Goal: Task Accomplishment & Management: Manage account settings

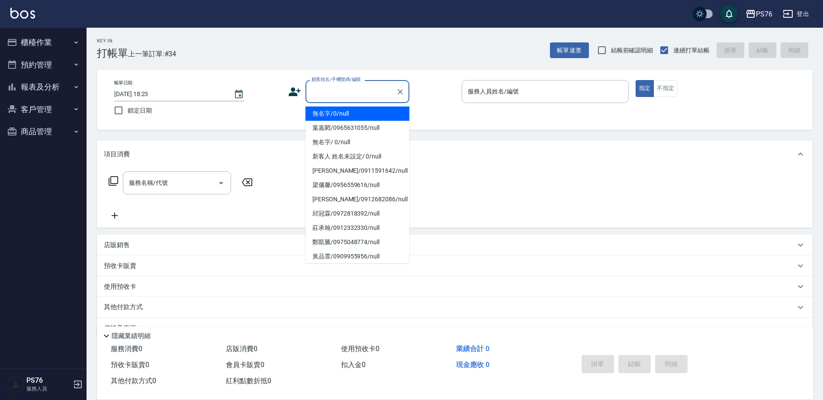
click at [369, 89] on input "顧客姓名/手機號碼/編號" at bounding box center [350, 91] width 83 height 15
type input "無名字/0/null"
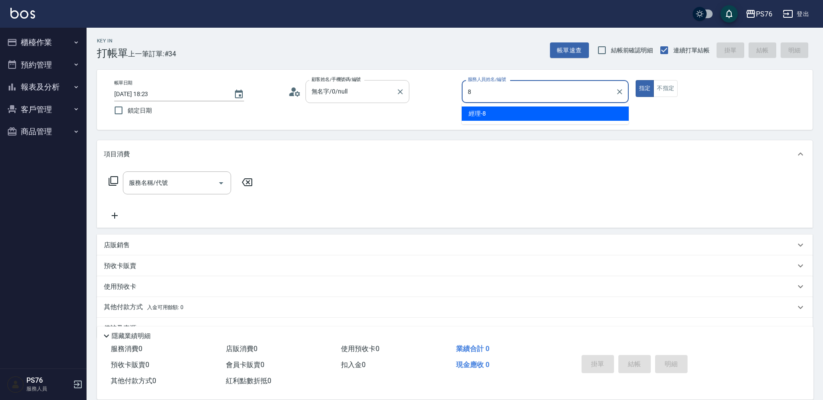
type input "經理-8"
type button "true"
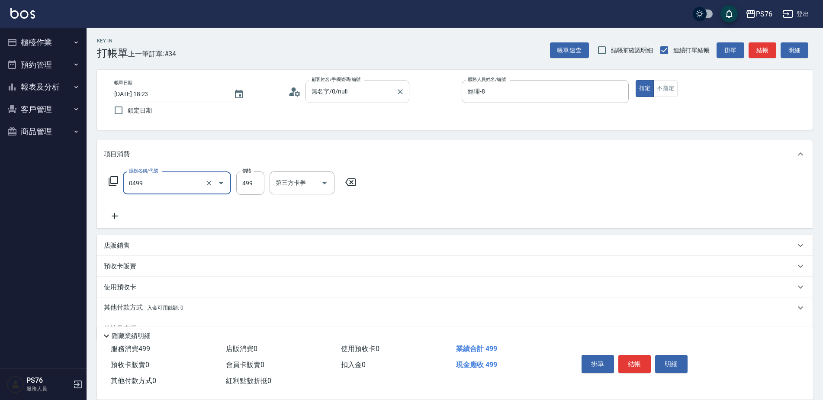
type input "伊黛莉499(0499)"
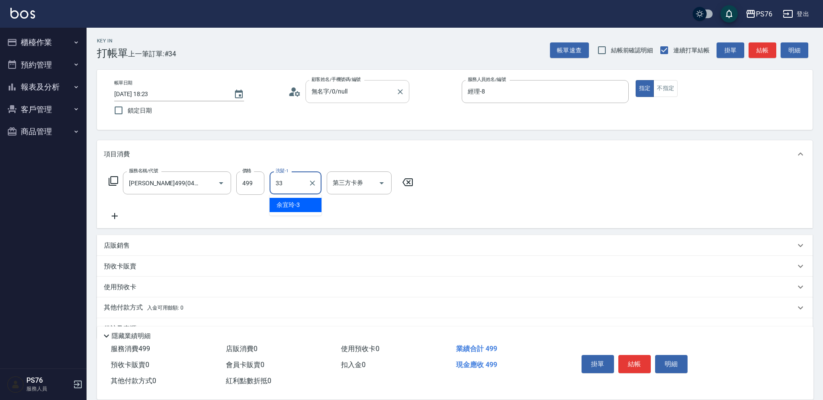
type input "李宇喬-33"
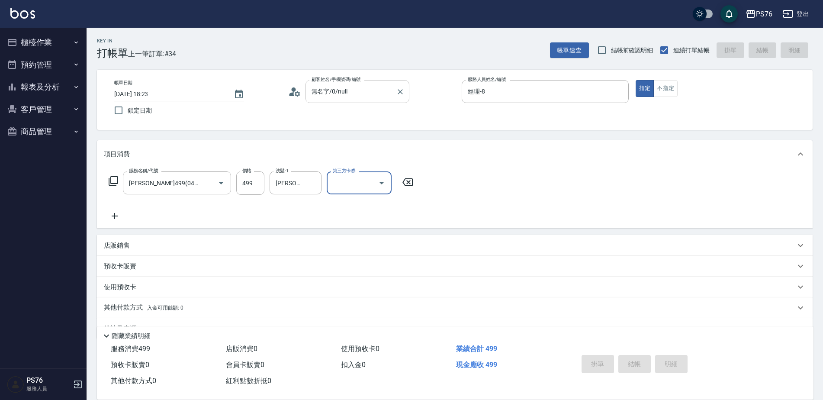
type input "2025/10/04 20:38"
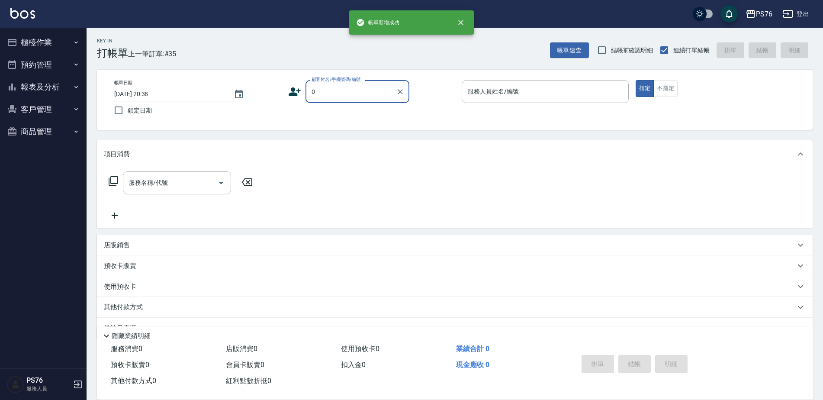
type input "無名字/0/null"
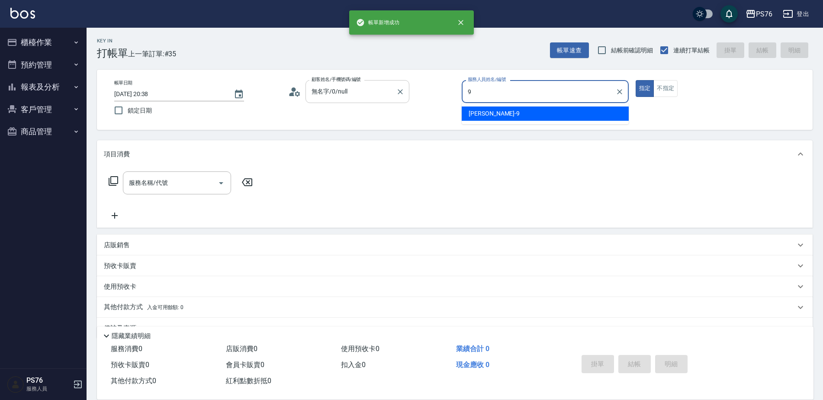
type input "劉憶彤-9"
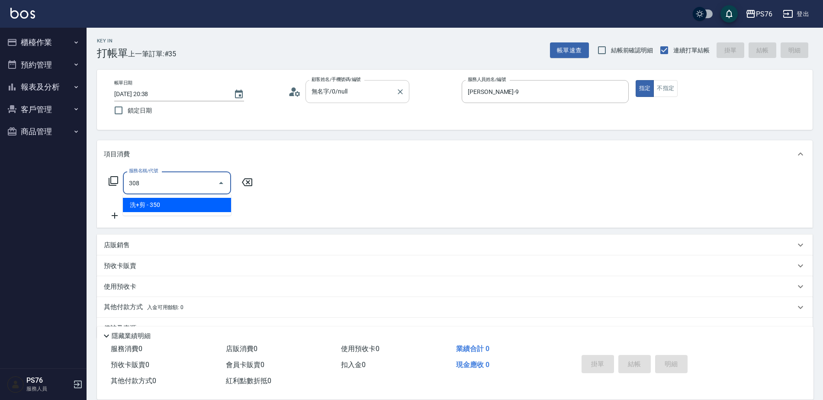
type input "洗+剪(308)"
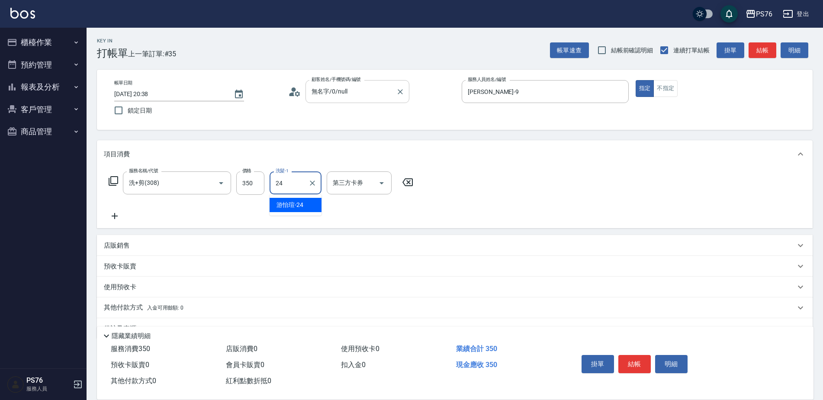
type input "游怡瑄-24"
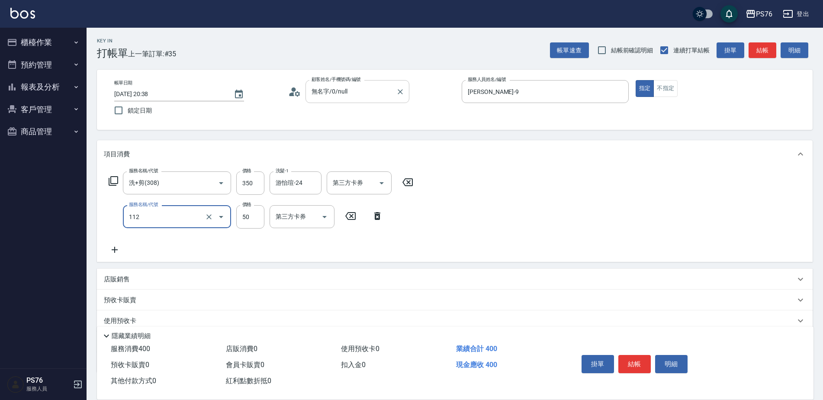
type input "精油50(112)"
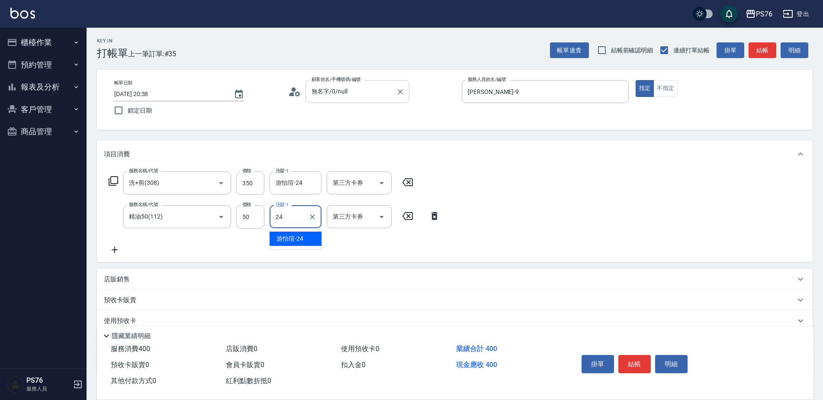
type input "游怡瑄-24"
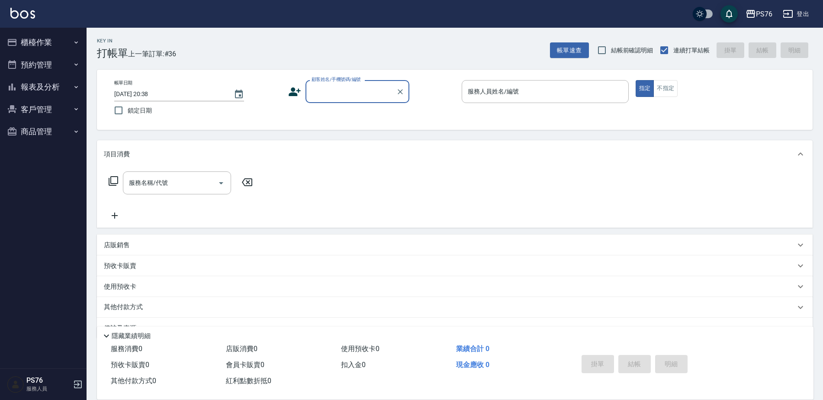
click at [50, 40] on button "櫃檯作業" at bounding box center [43, 42] width 80 height 22
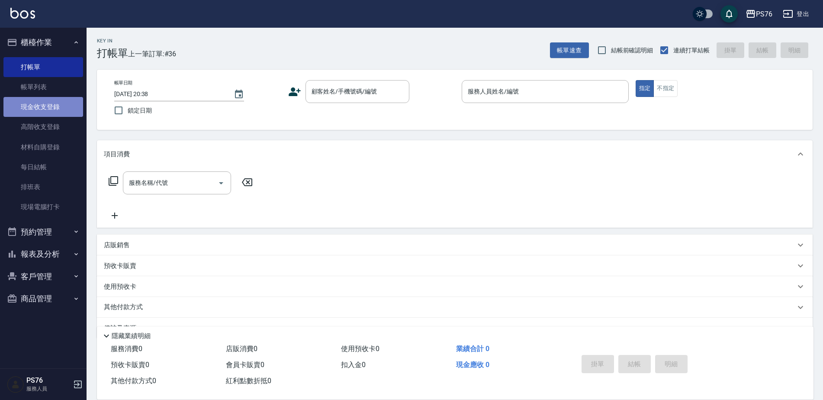
click at [54, 111] on link "現金收支登錄" at bounding box center [43, 107] width 80 height 20
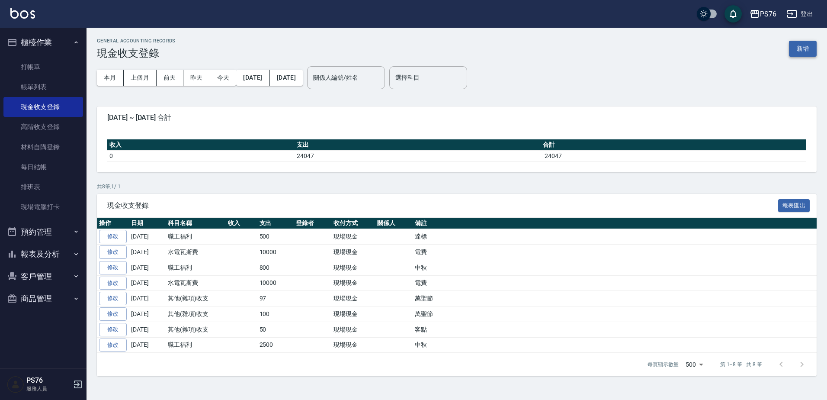
click at [793, 52] on div "GENERAL ACCOUNTING RECORDS 現金收支登錄 新增" at bounding box center [457, 48] width 720 height 21
click at [797, 49] on button "新增" at bounding box center [803, 49] width 28 height 16
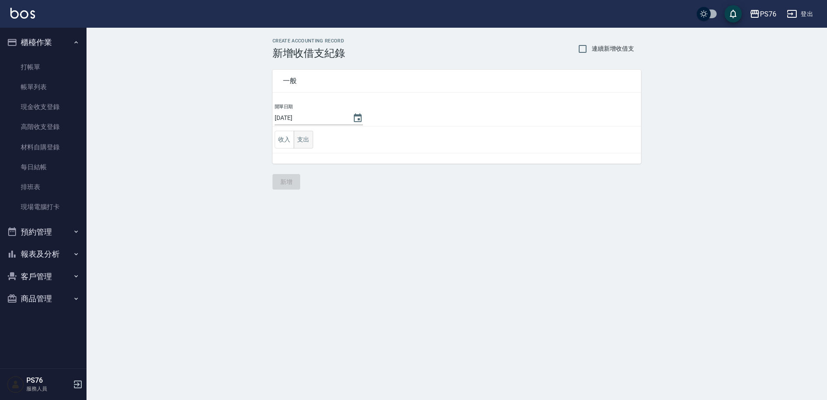
click at [298, 143] on button "支出" at bounding box center [303, 140] width 19 height 18
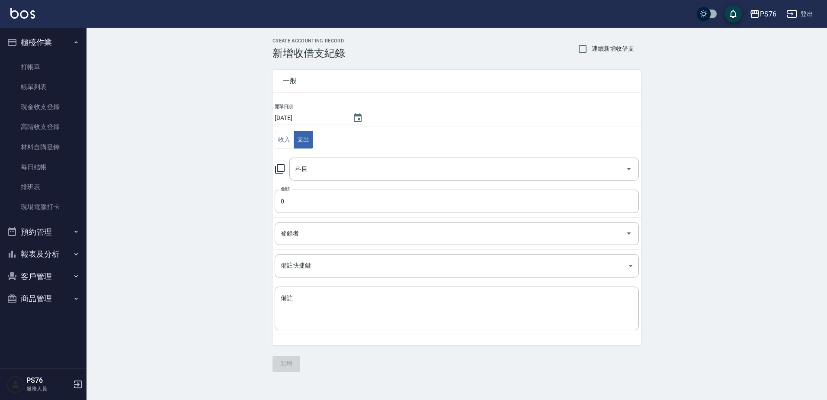
click at [318, 155] on td "科目 科目" at bounding box center [457, 169] width 369 height 32
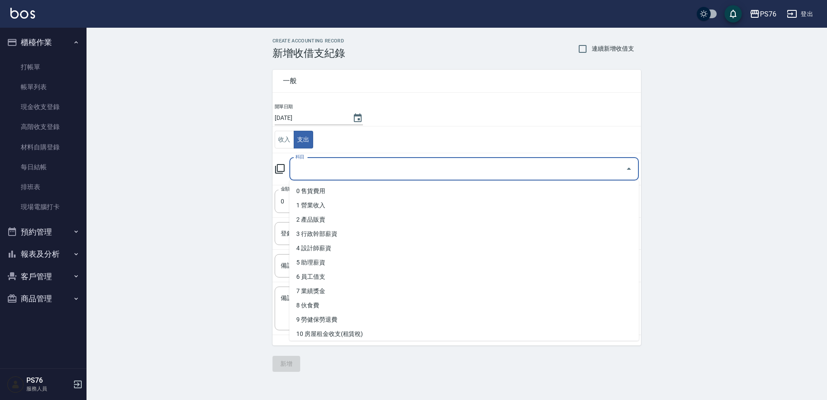
click at [321, 171] on input "科目" at bounding box center [457, 168] width 329 height 15
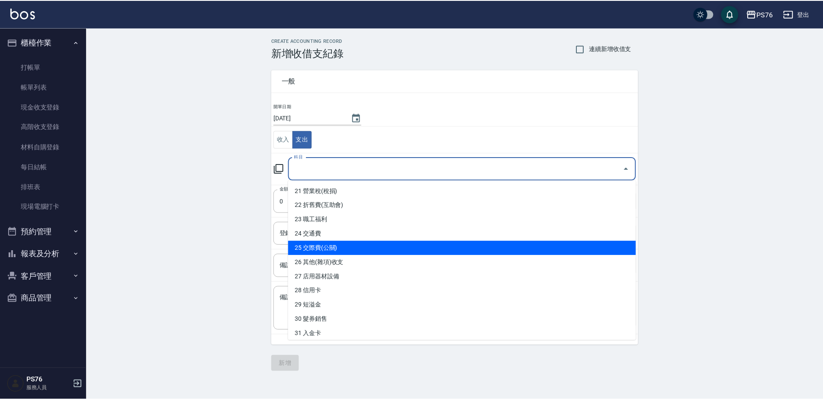
scroll to position [303, 0]
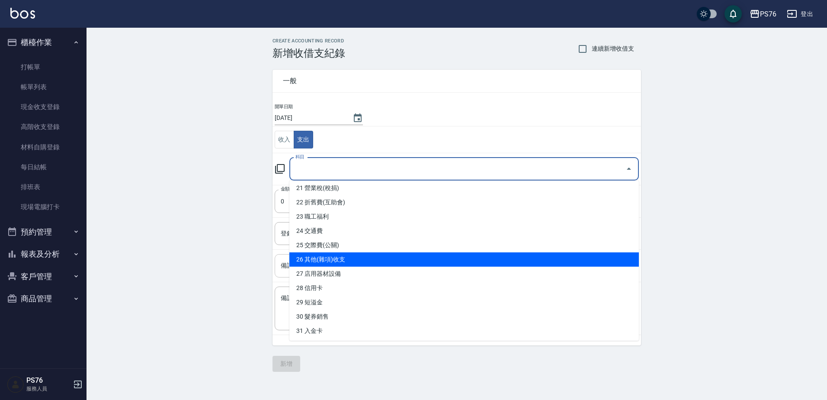
click at [328, 259] on li "26 其他(雜項)收支" at bounding box center [464, 259] width 350 height 14
type input "26 其他(雜項)收支"
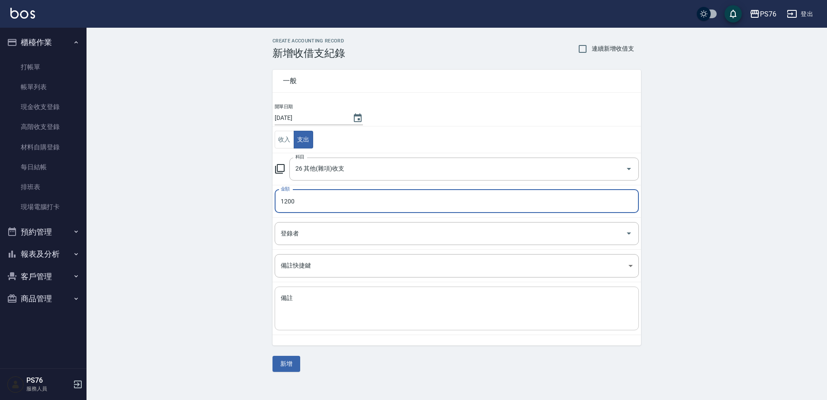
type input "1200"
click at [363, 308] on textarea "備註" at bounding box center [457, 308] width 352 height 29
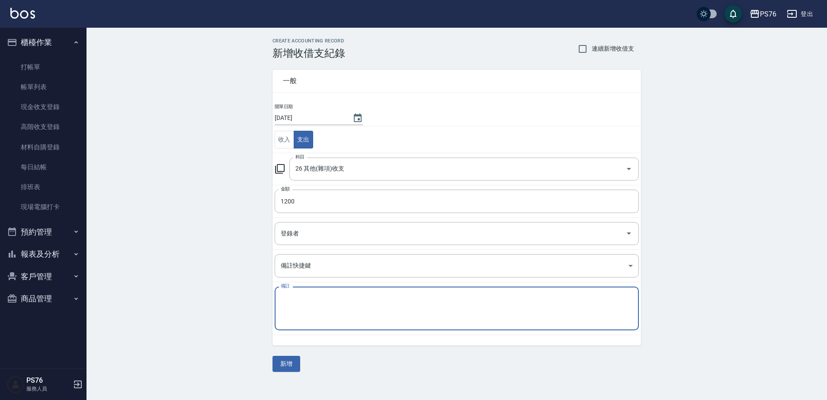
type textarea "F"
type textarea "萬聖節"
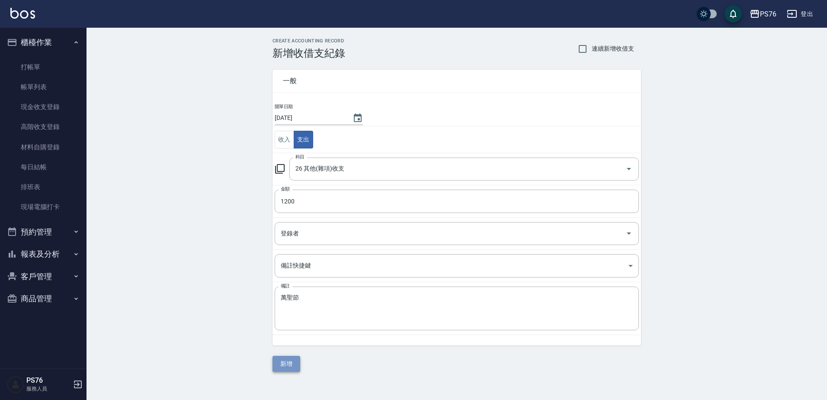
click at [289, 360] on button "新增" at bounding box center [287, 364] width 28 height 16
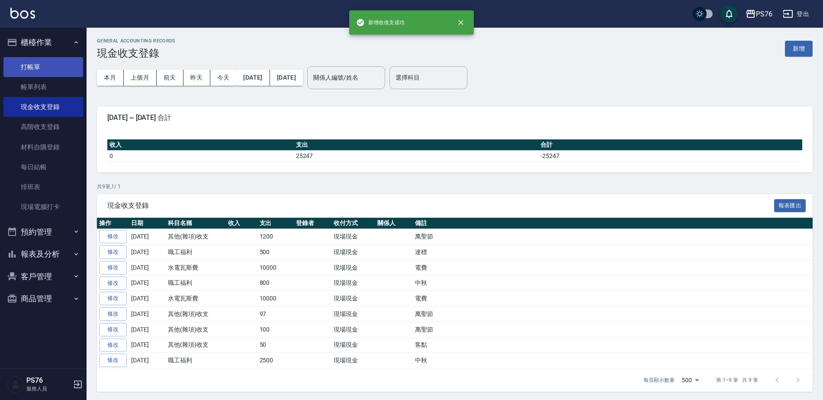
click at [52, 64] on link "打帳單" at bounding box center [43, 67] width 80 height 20
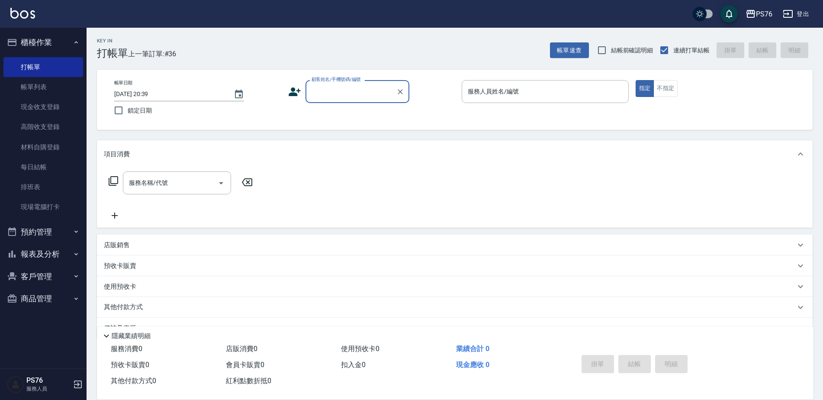
click at [346, 90] on input "顧客姓名/手機號碼/編號" at bounding box center [350, 91] width 83 height 15
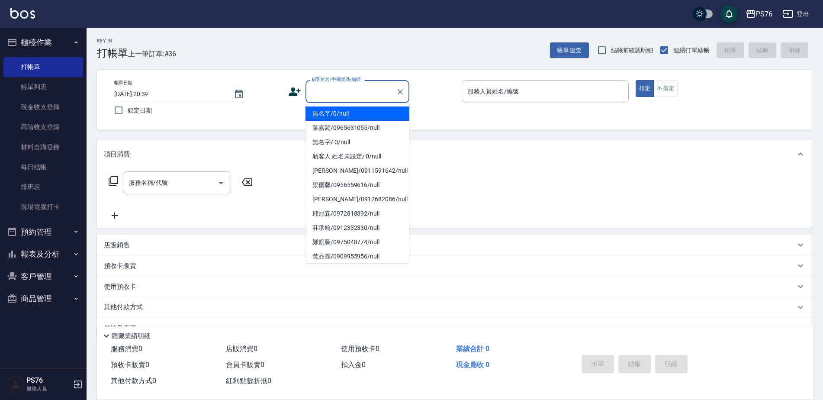
type input "無名字/0/null"
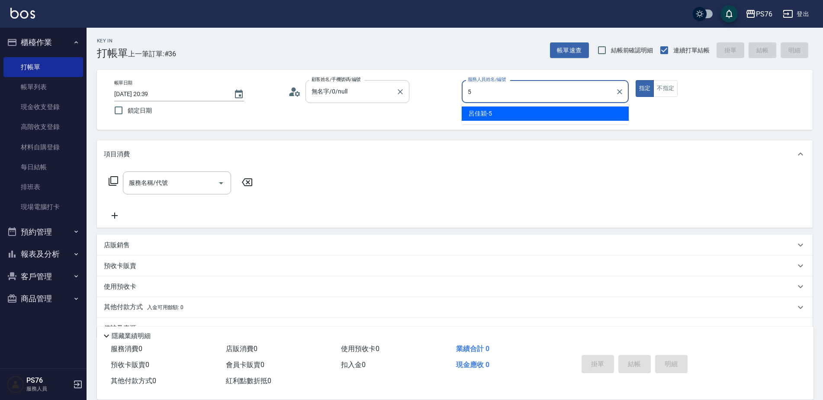
type input "呂佳穎-5"
type button "true"
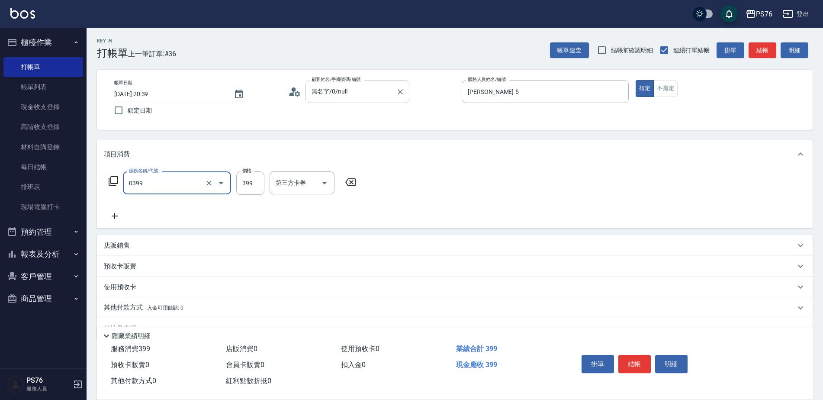
type input "海鹽399(0399)"
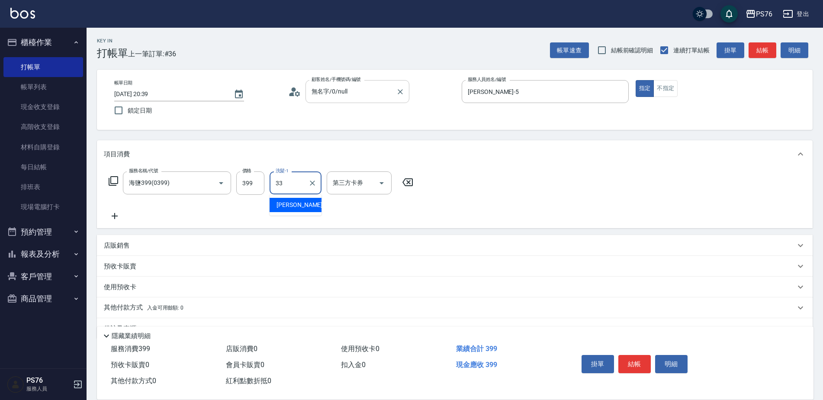
type input "李宇喬-33"
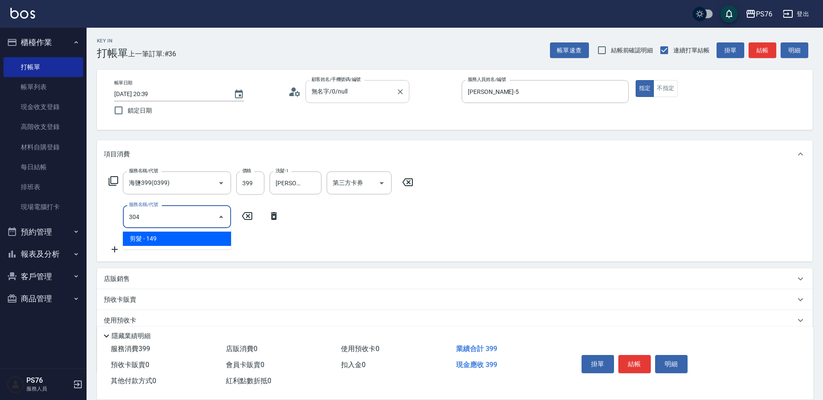
type input "剪髮(304)"
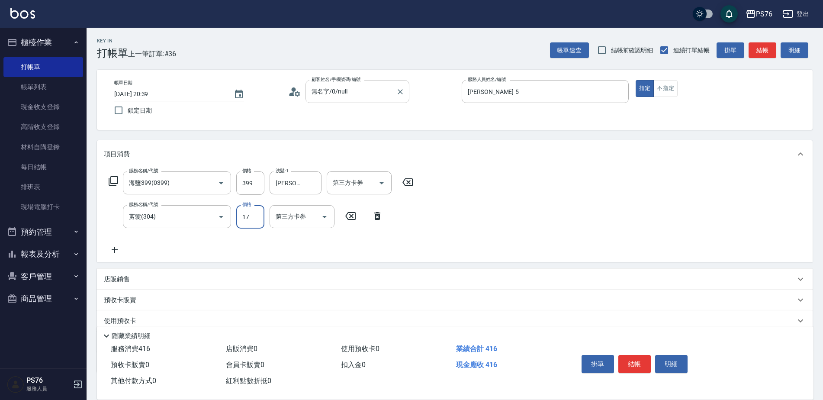
type input "179"
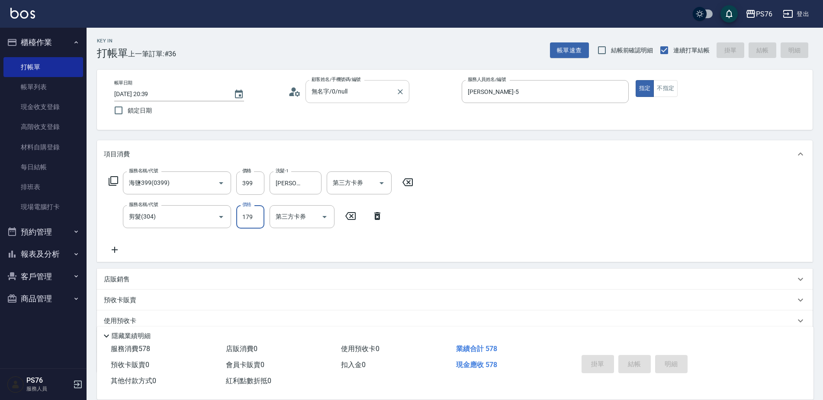
type input "2025/10/04 20:41"
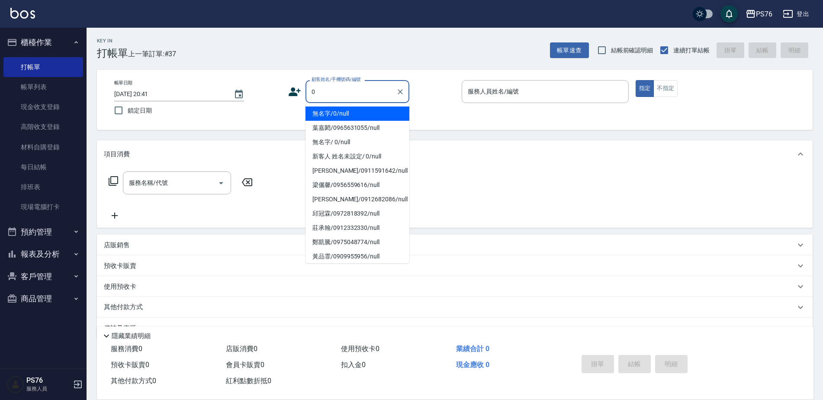
type input "無名字/0/null"
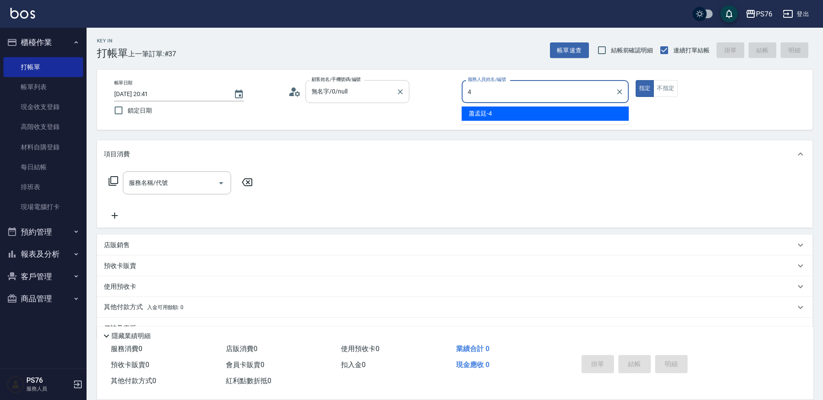
type input "蕭孟廷-4"
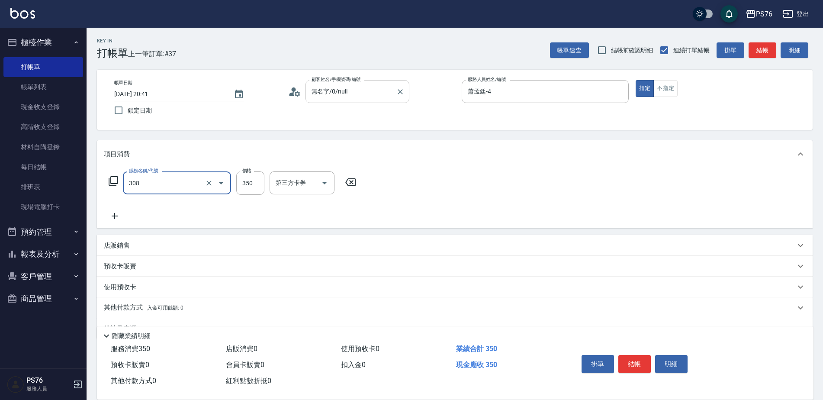
type input "洗+剪(308)"
type input "蕭孟廷-4"
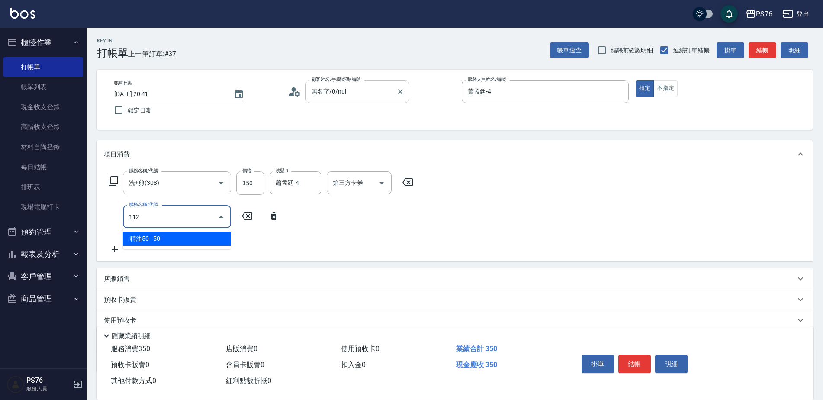
type input "精油50(112)"
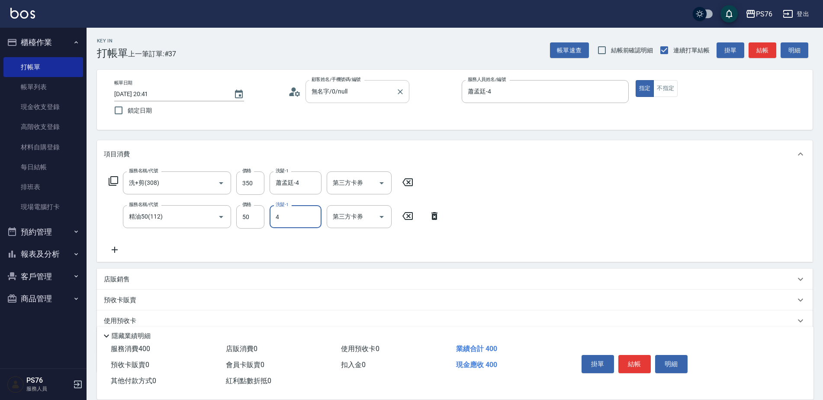
type input "蕭孟廷-4"
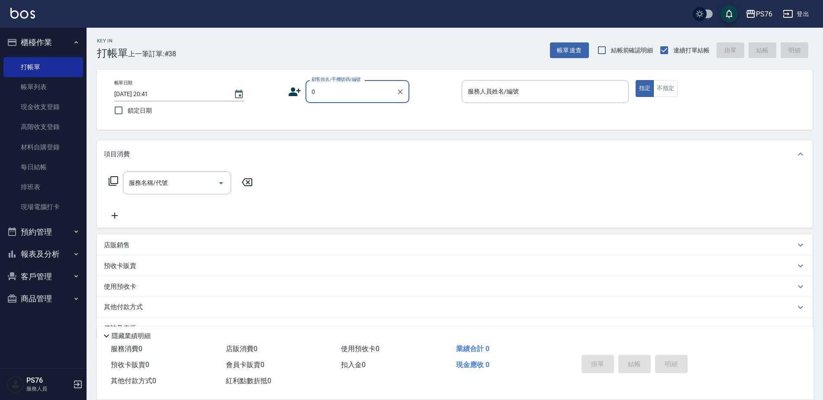
type input "無名字/0/null"
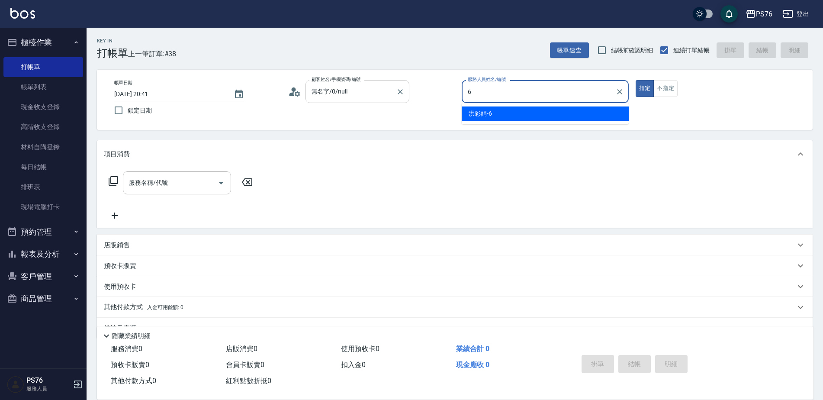
type input "洪彩娟-6"
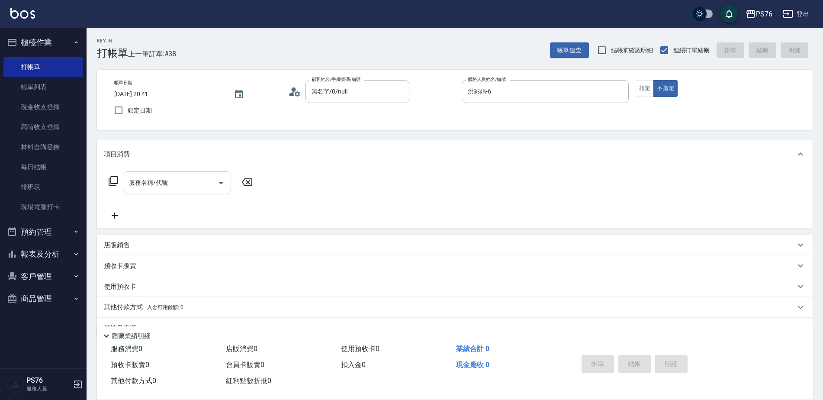
click at [189, 177] on input "服務名稱/代號" at bounding box center [170, 182] width 87 height 15
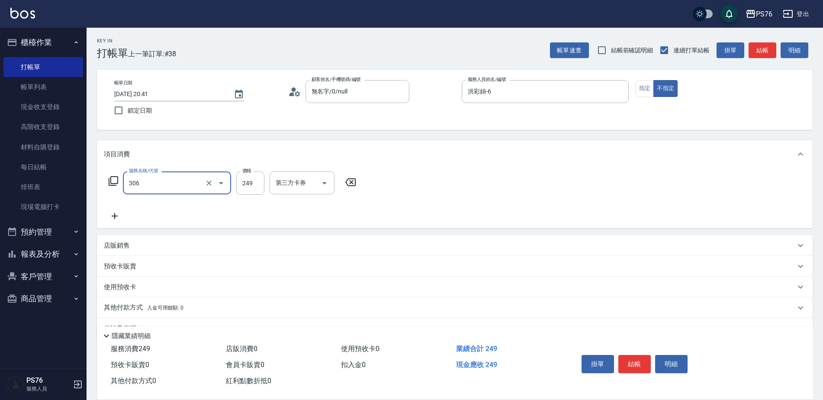
type input "剪髮(306)"
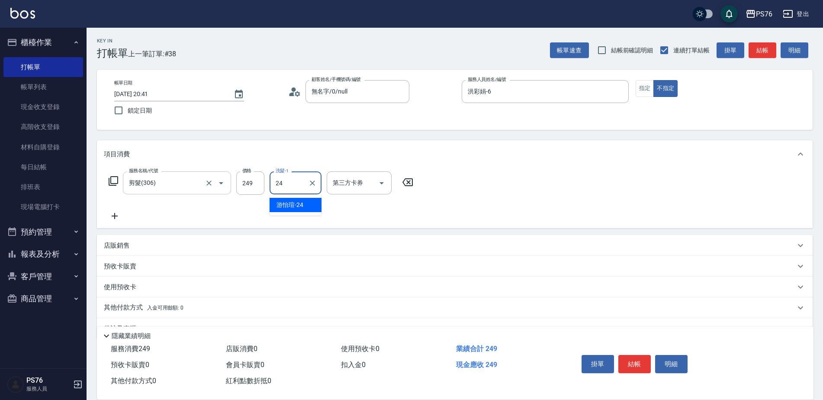
type input "游怡瑄-24"
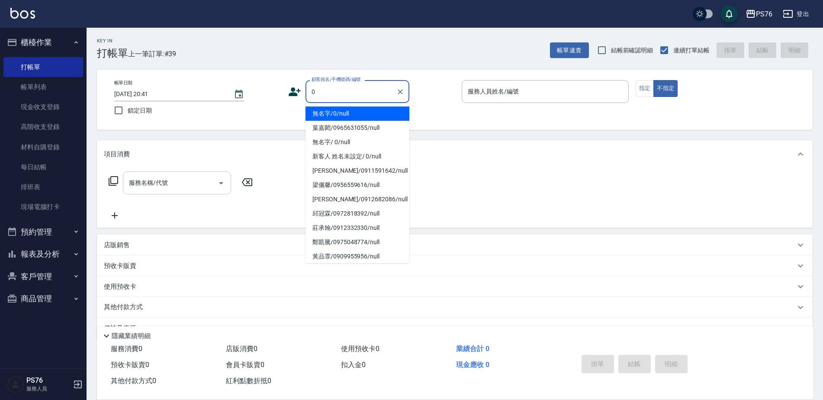
type input "無名字/0/null"
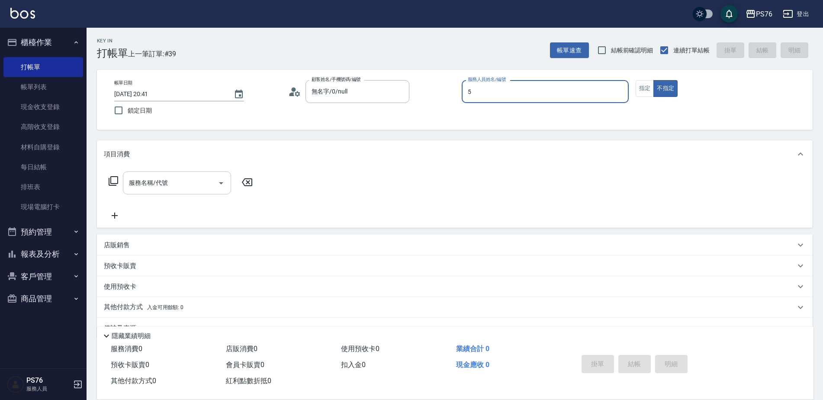
type input "呂佳穎-5"
type button "false"
click at [158, 178] on div "服務名稱/代號 服務名稱/代號" at bounding box center [177, 182] width 108 height 23
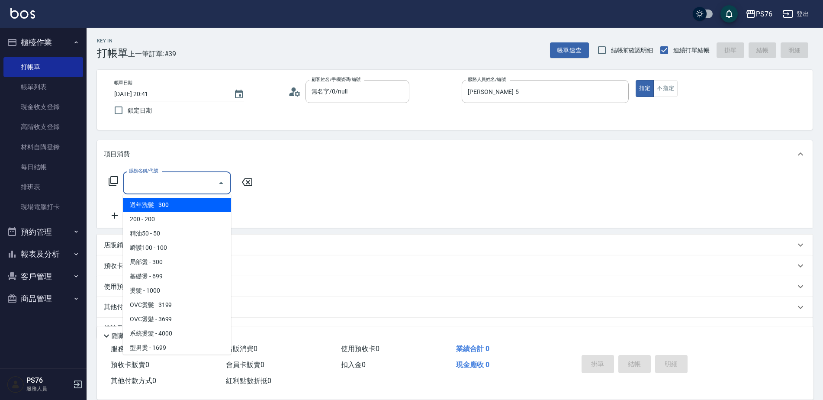
type input "3"
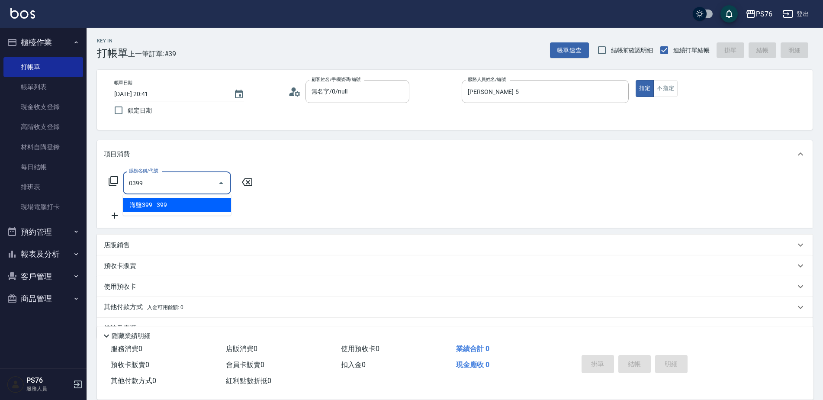
type input "海鹽399(0399)"
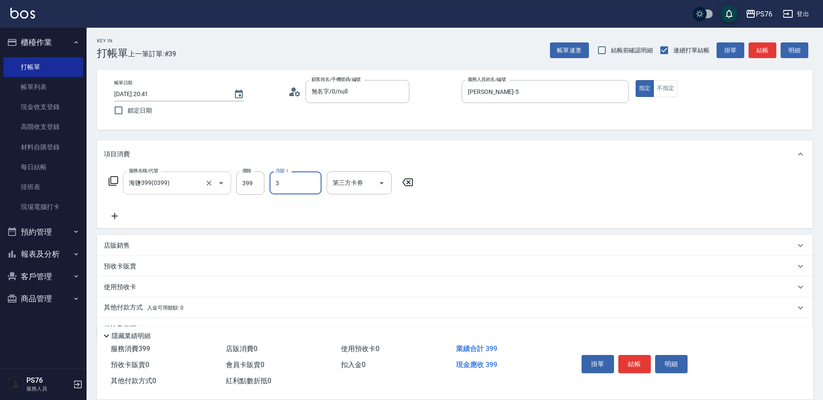
type input "余宜玲-3"
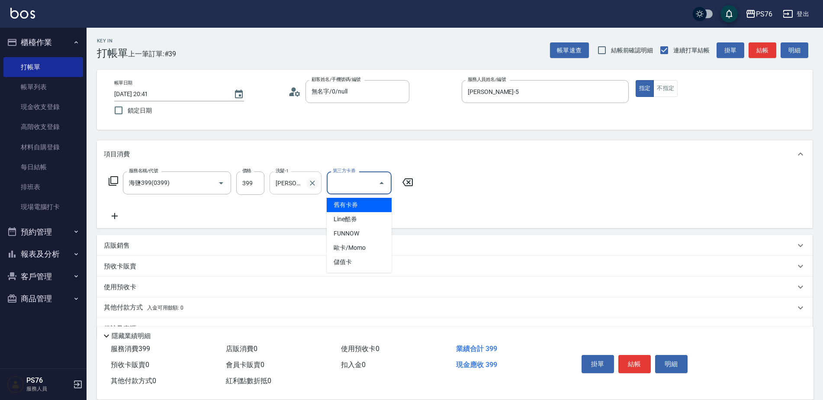
click at [313, 182] on icon "Clear" at bounding box center [312, 182] width 5 height 5
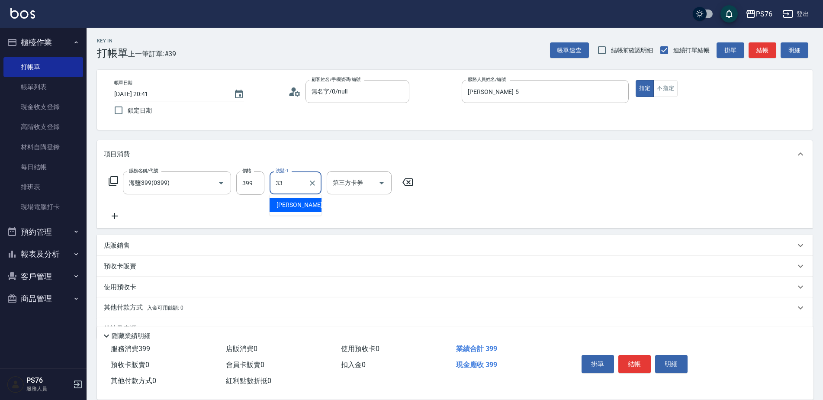
type input "李宇喬-33"
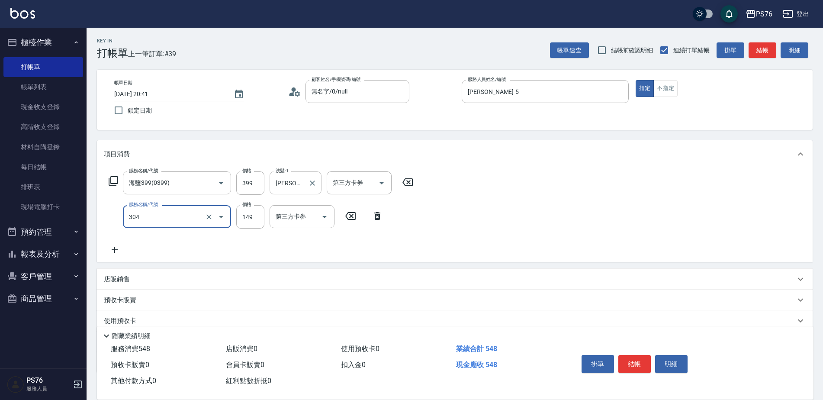
type input "剪髮(304)"
type input "179"
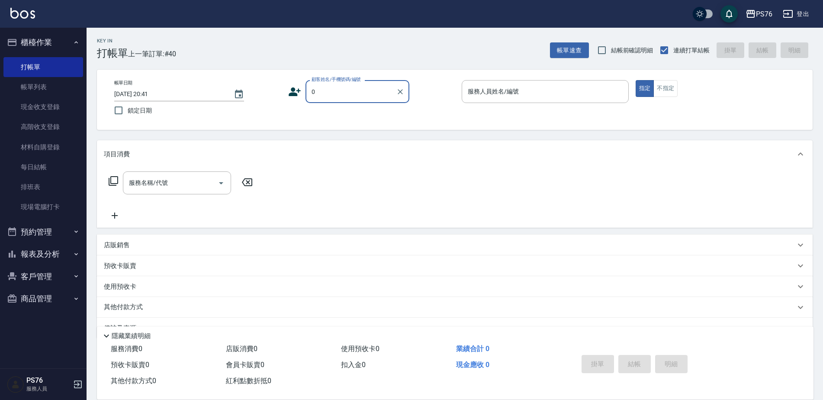
type input "無名字/0/null"
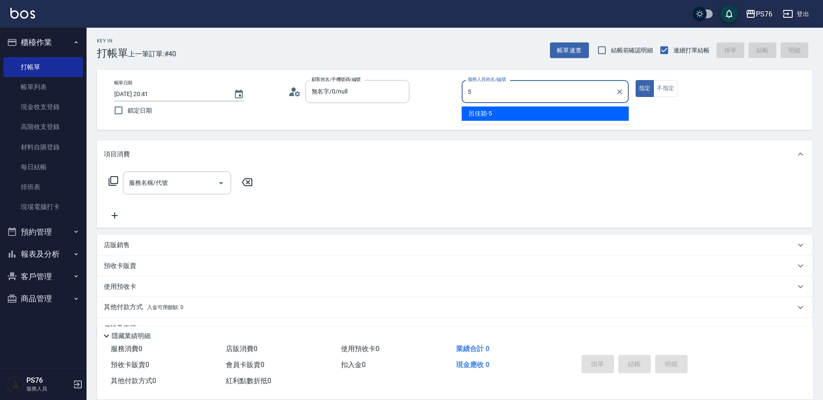
type input "呂佳穎-5"
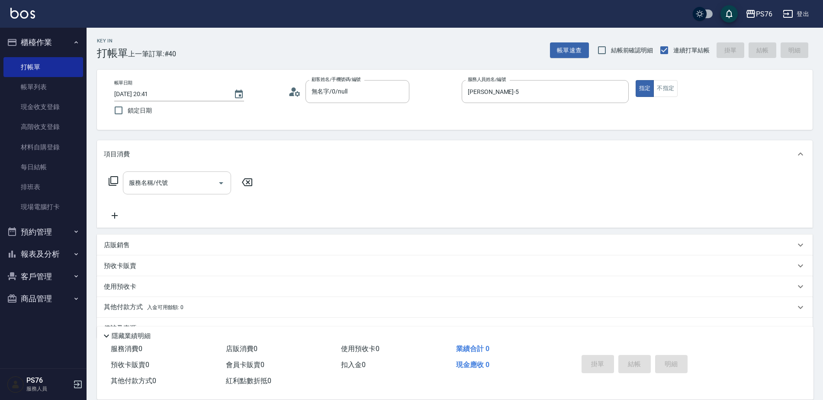
click at [192, 178] on input "服務名稱/代號" at bounding box center [170, 182] width 87 height 15
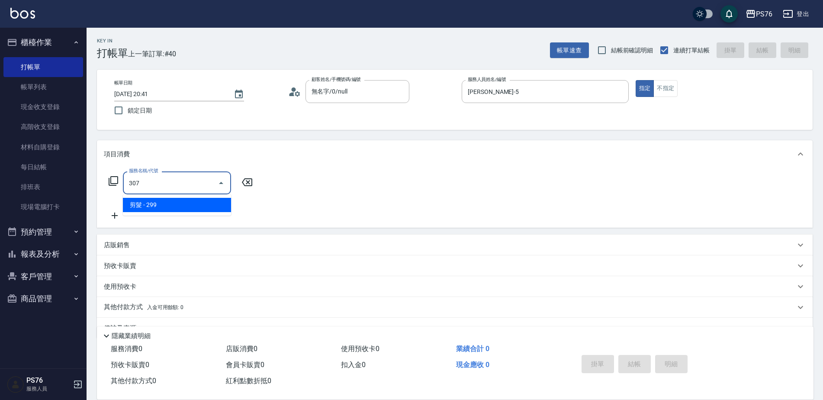
type input "剪髮(307)"
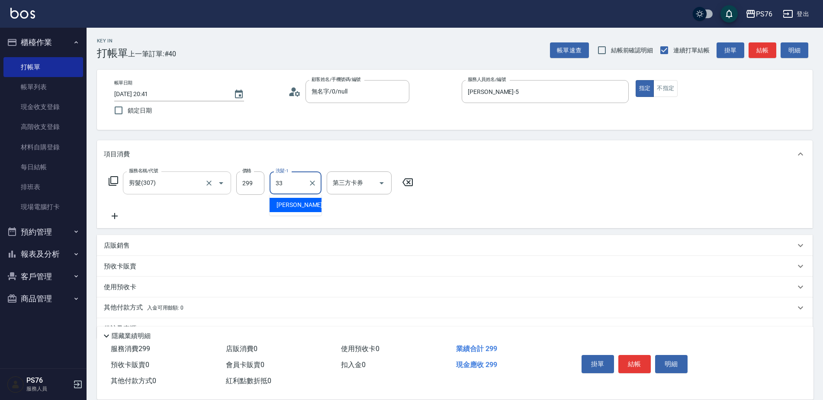
type input "李宇喬-33"
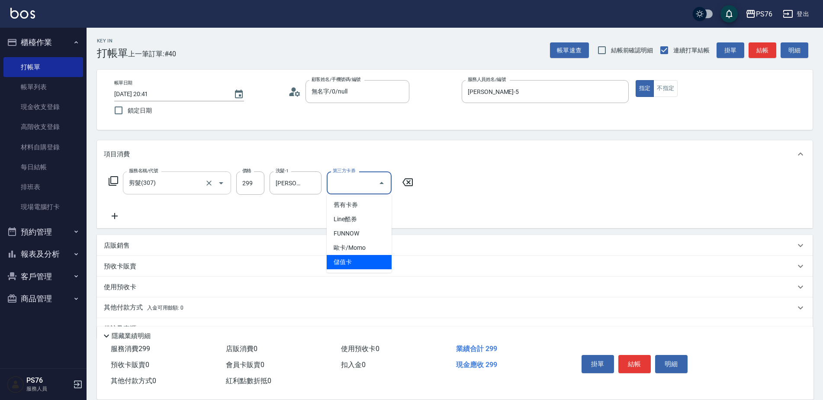
type input "儲值卡"
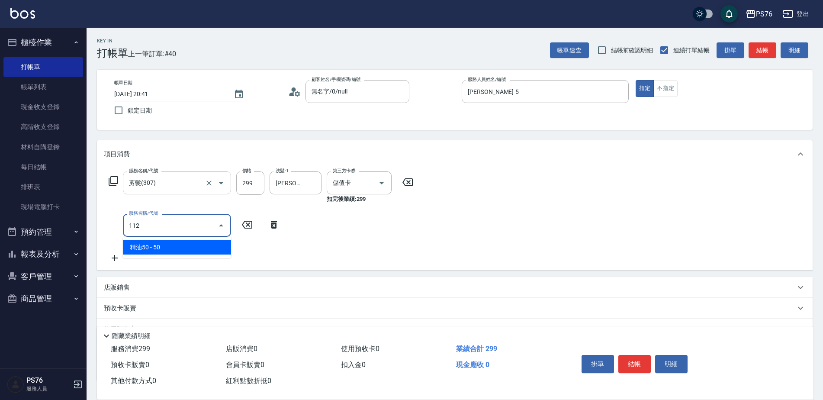
type input "精油50(112)"
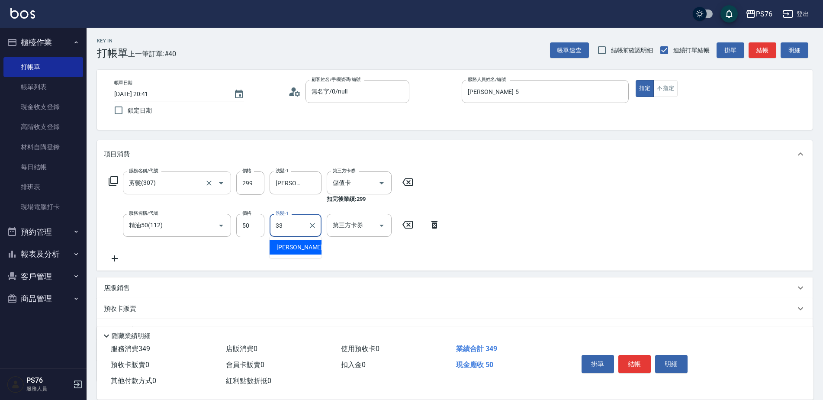
type input "李宇喬-33"
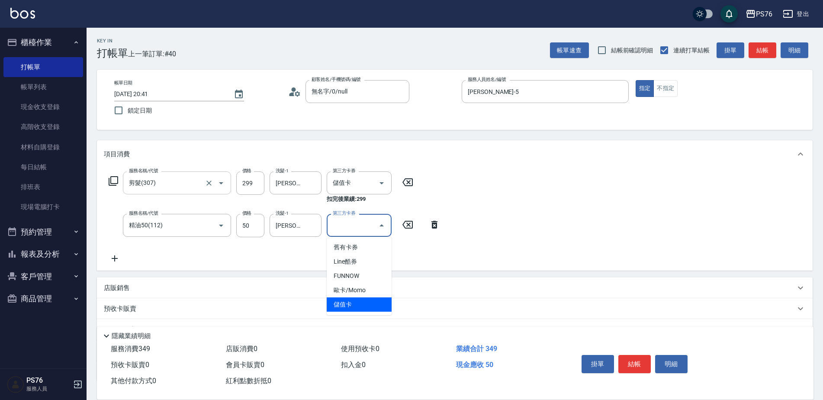
type input "儲值卡"
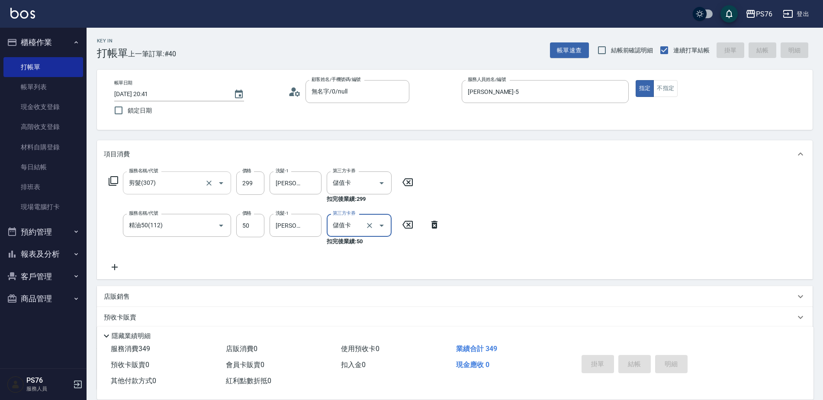
type input "2025/10/04 20:42"
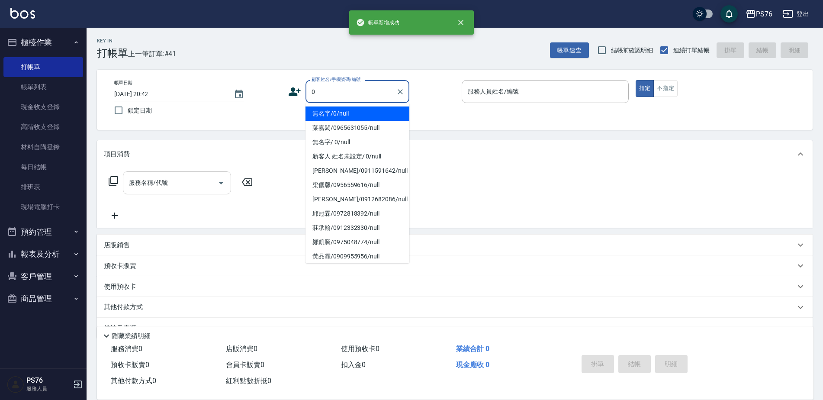
type input "無名字/0/null"
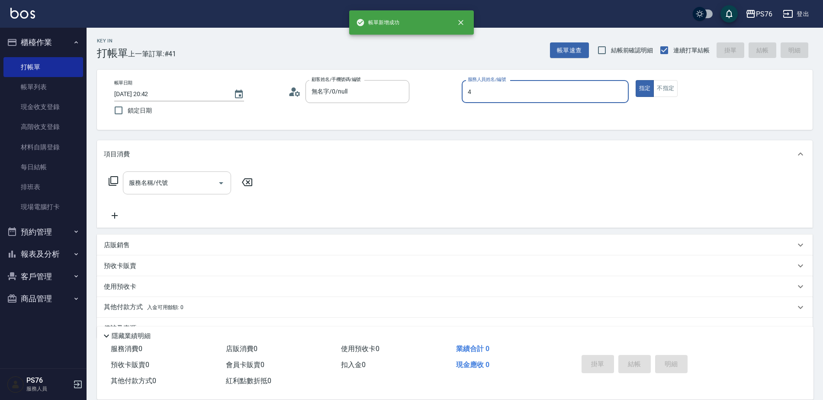
type input "蕭孟廷-4"
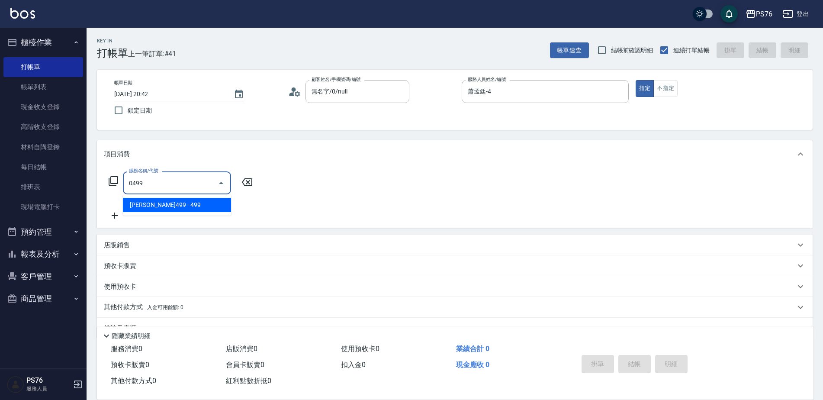
type input "伊黛莉499(0499)"
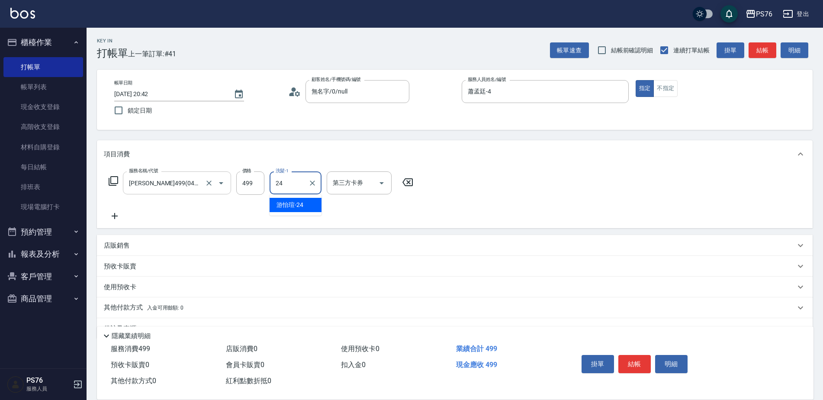
type input "游怡瑄-24"
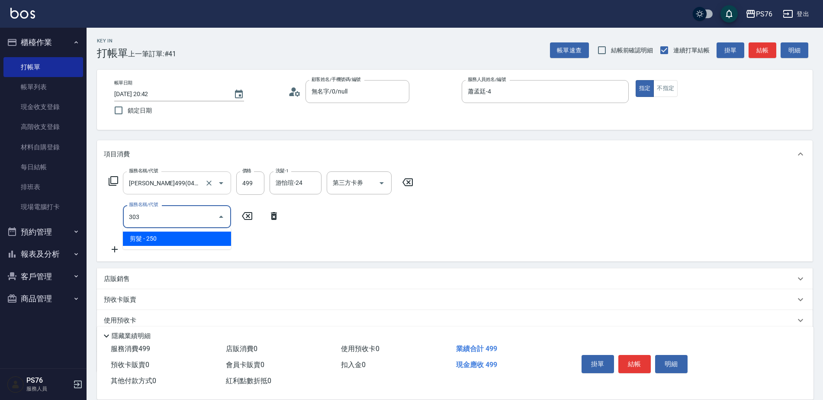
type input "剪髮(303)"
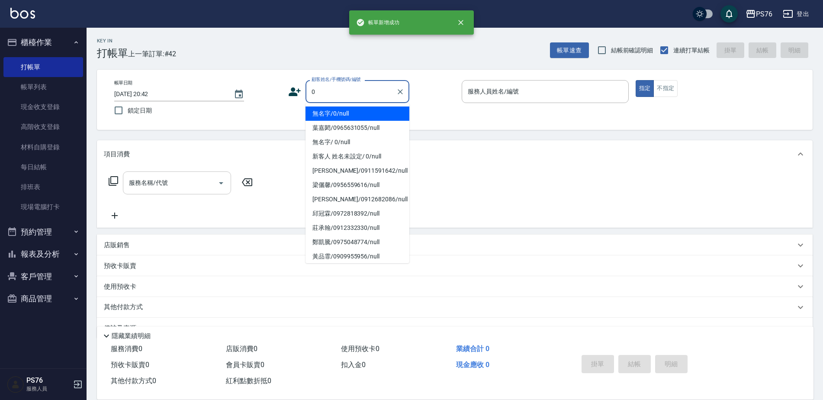
type input "無名字/0/null"
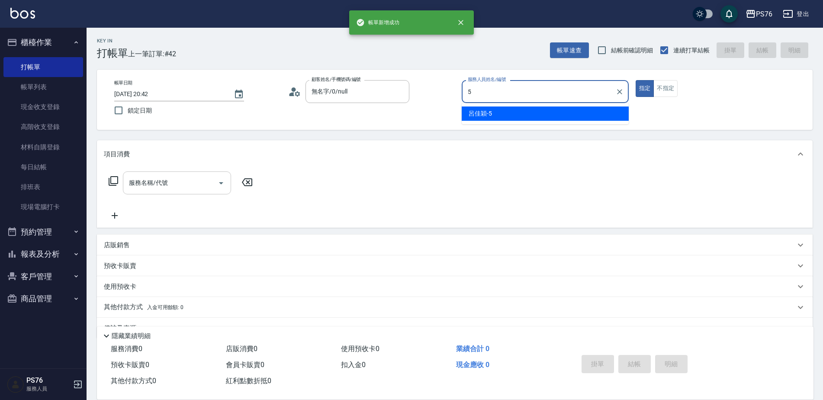
type input "呂佳穎-5"
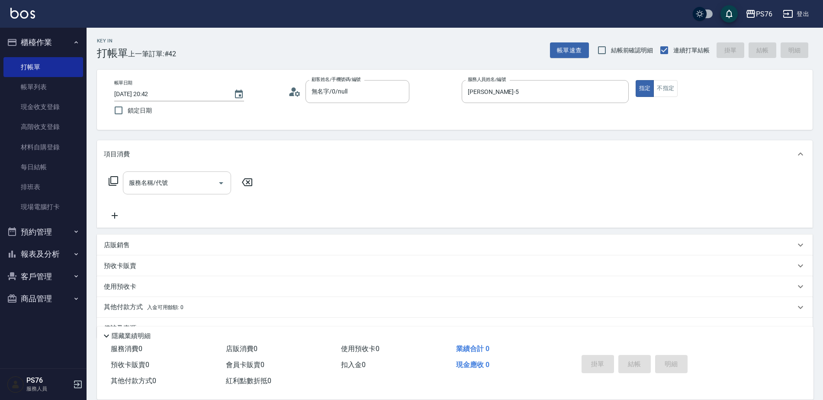
click at [183, 177] on input "服務名稱/代號" at bounding box center [170, 182] width 87 height 15
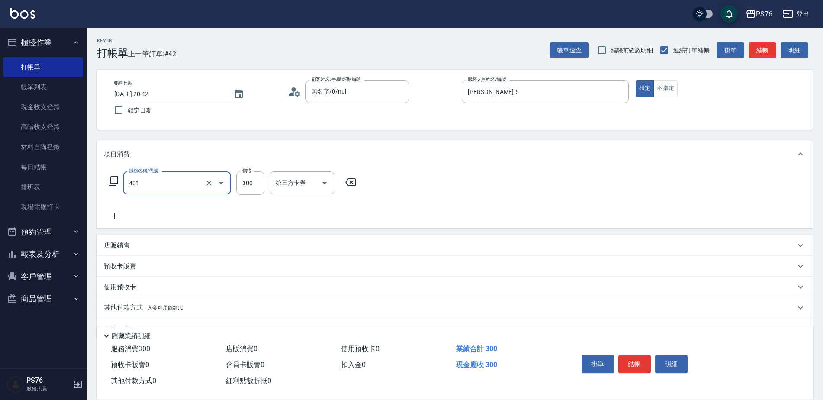
type input "300護(401)"
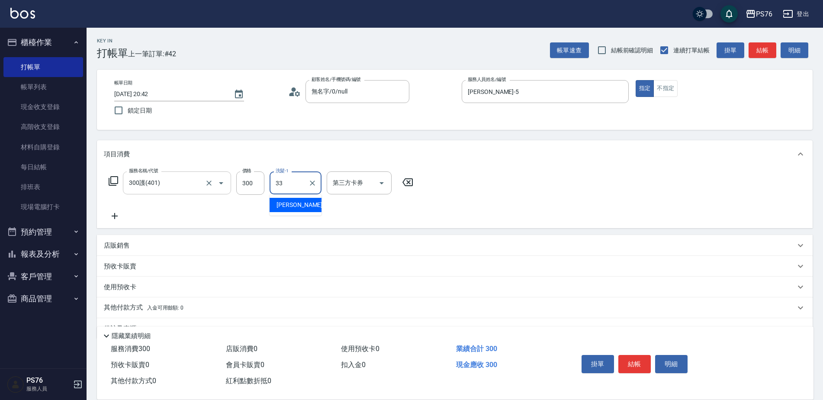
type input "李宇喬-33"
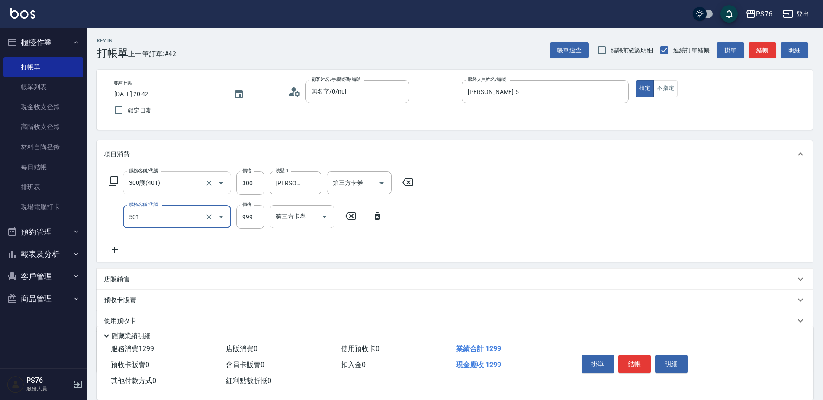
type input "染髮(501)"
type input "1600"
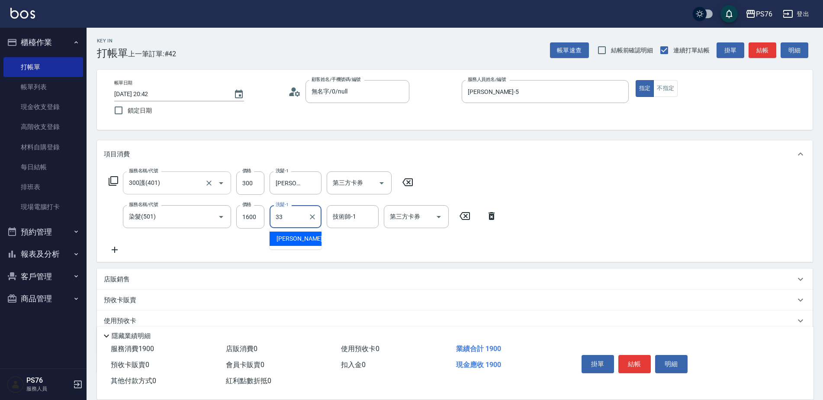
type input "李宇喬-33"
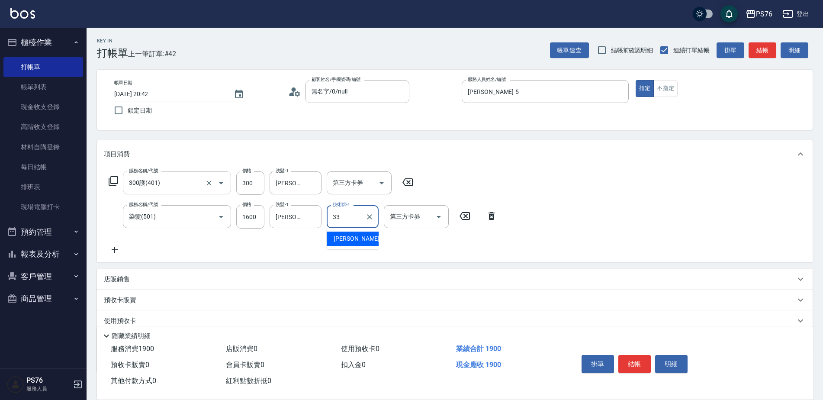
type input "李宇喬-33"
click at [315, 215] on icon "Clear" at bounding box center [312, 216] width 9 height 9
click at [117, 252] on icon at bounding box center [115, 249] width 22 height 10
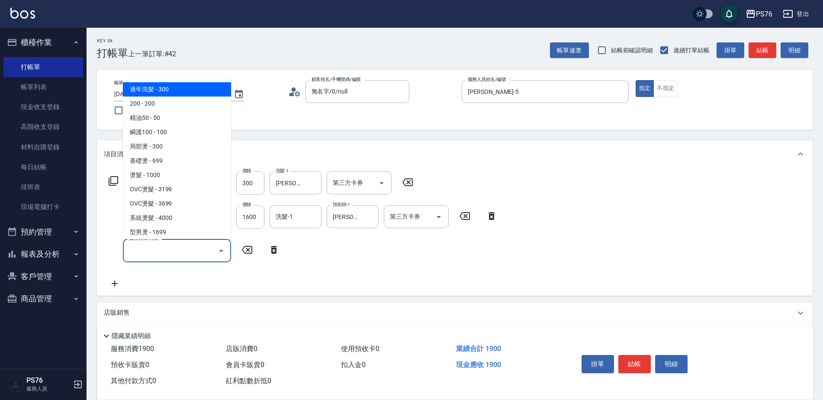
click at [189, 253] on input "服務名稱/代號" at bounding box center [170, 250] width 87 height 15
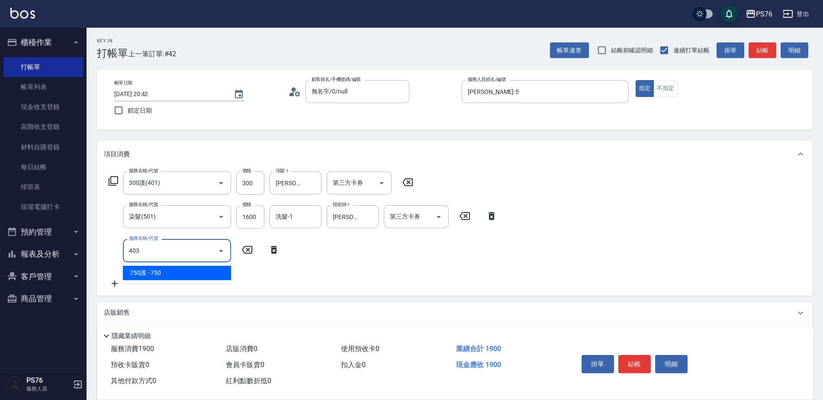
type input "750護(403)"
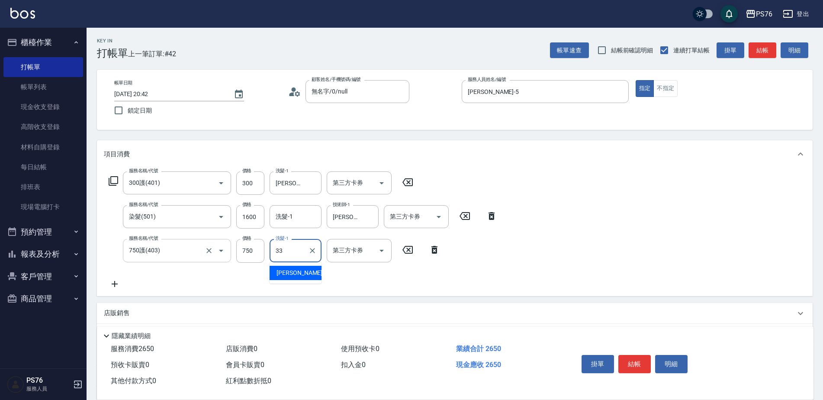
type input "李宇喬-33"
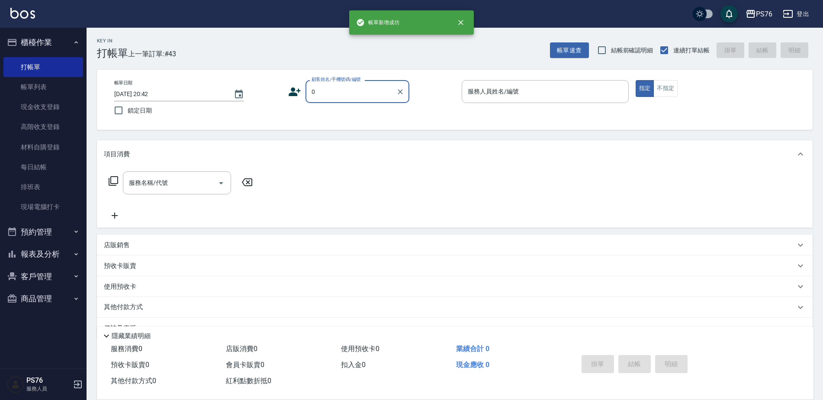
type input "無名字/0/null"
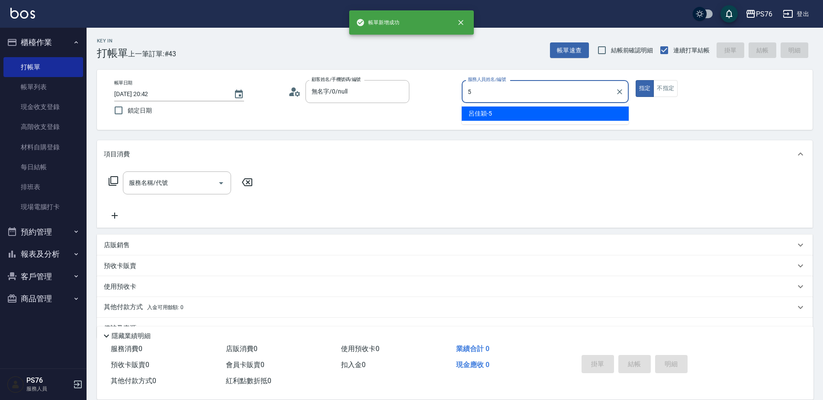
type input "呂佳穎-5"
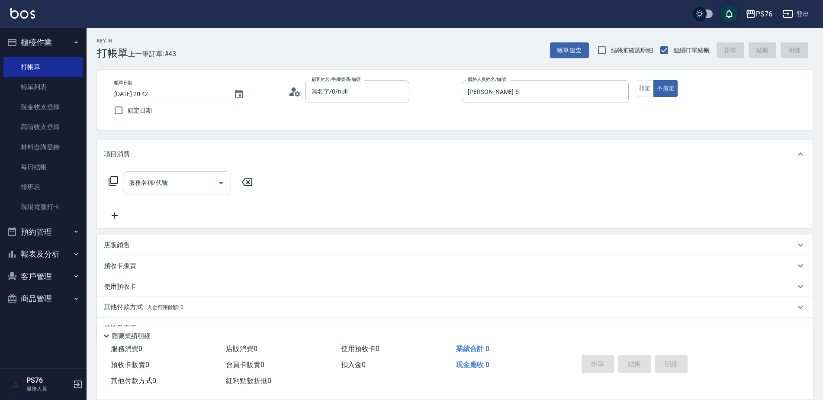
click at [193, 183] on input "服務名稱/代號" at bounding box center [170, 182] width 87 height 15
type input "1"
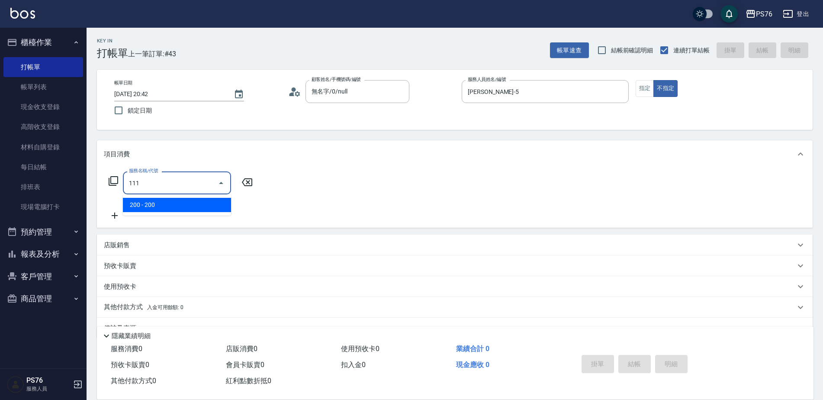
type input "200(111)"
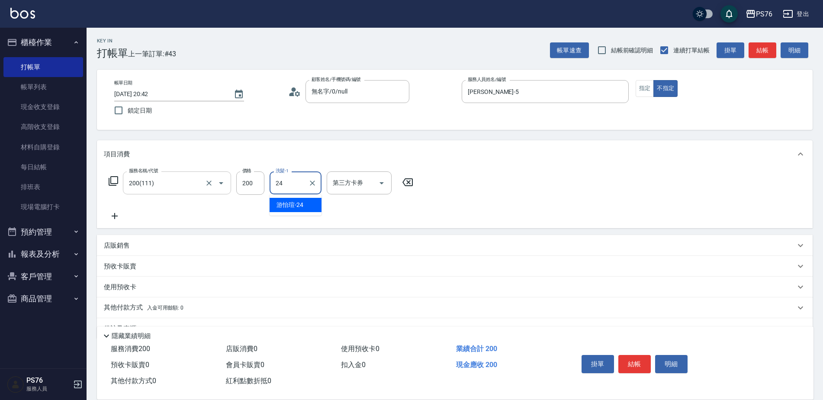
type input "游怡瑄-24"
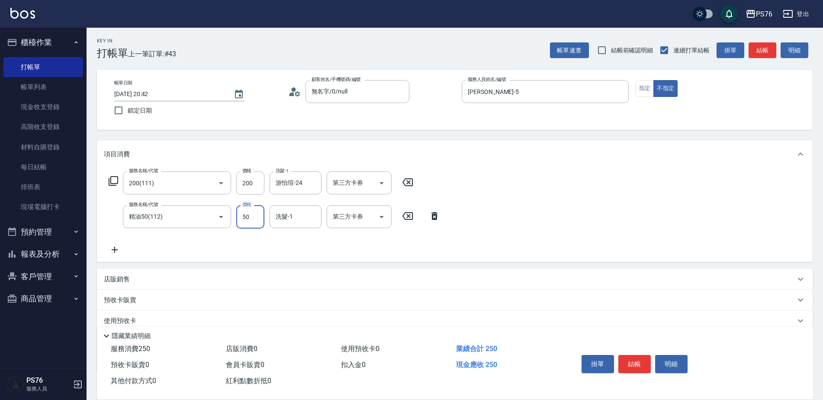
click at [172, 229] on div "服務名稱/代號 200(111) 服務名稱/代號 價格 200 價格 洗髮-1 游怡瑄-24 洗髮-1 第三方卡券 第三方卡券 服務名稱/代號 精油50(11…" at bounding box center [274, 213] width 341 height 84
click at [172, 214] on input "精油50(112)" at bounding box center [165, 216] width 76 height 15
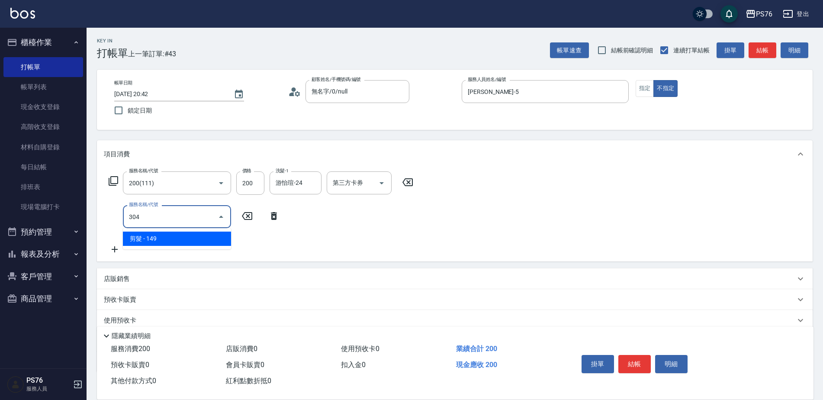
type input "剪髮(304)"
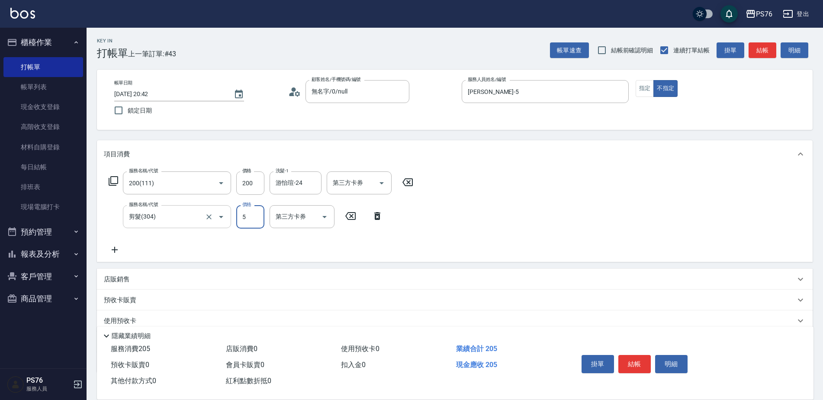
type input "50"
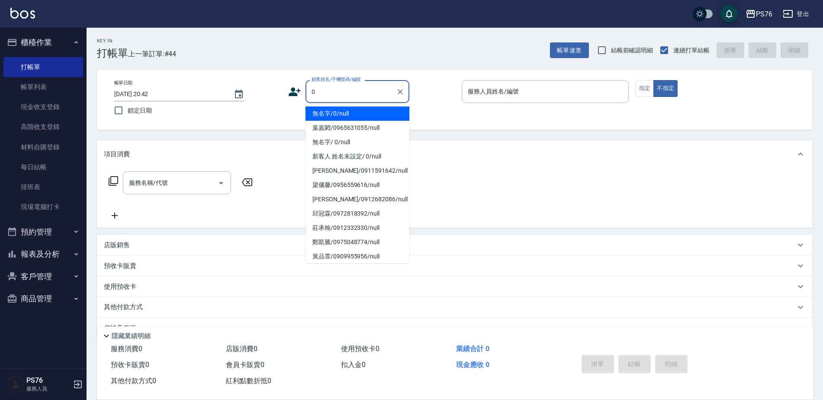
type input "無名字/0/null"
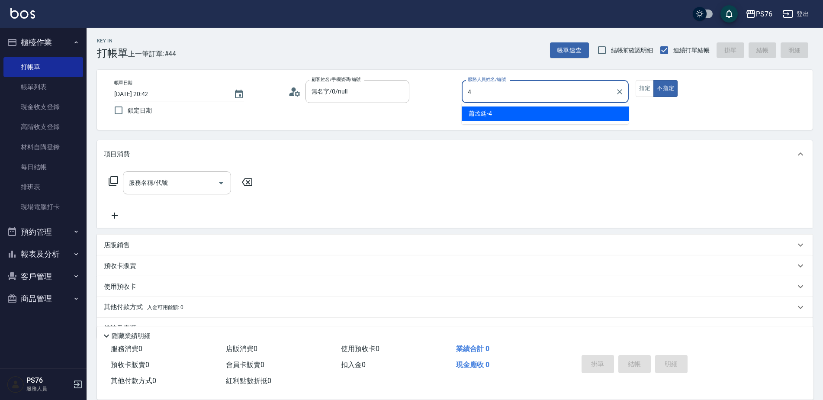
type input "蕭孟廷-4"
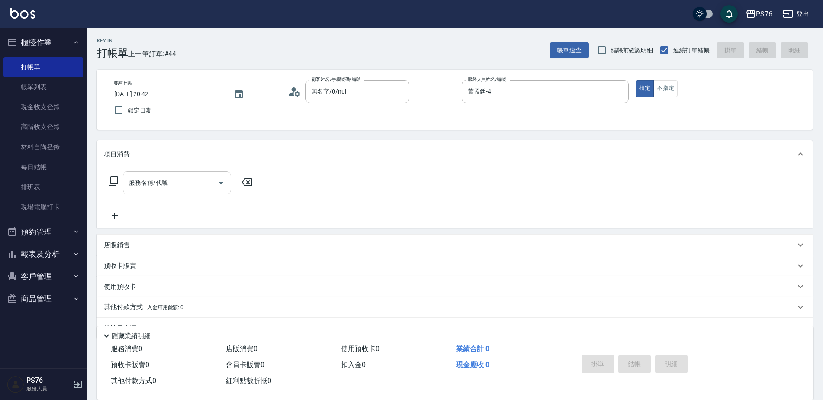
click at [147, 193] on div "服務名稱/代號" at bounding box center [177, 182] width 108 height 23
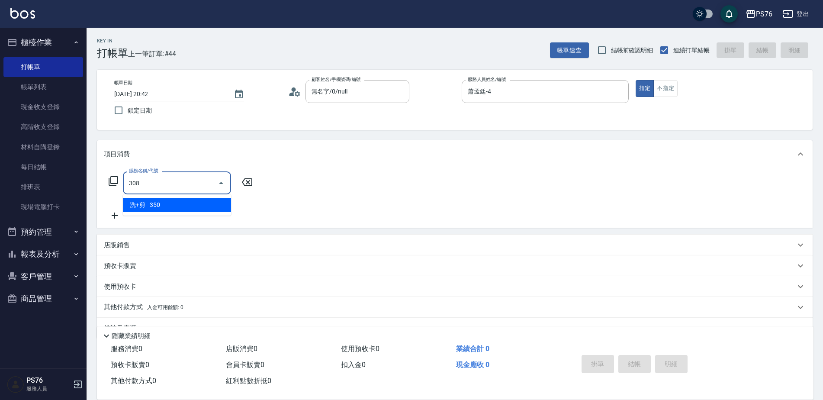
type input "洗+剪(308)"
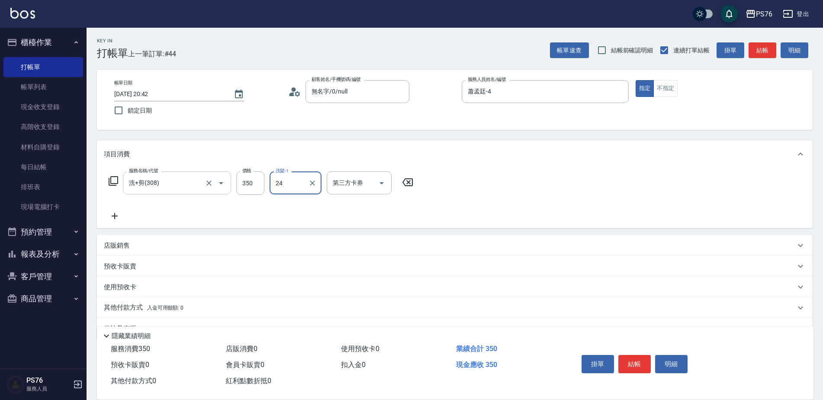
type input "游怡瑄-24"
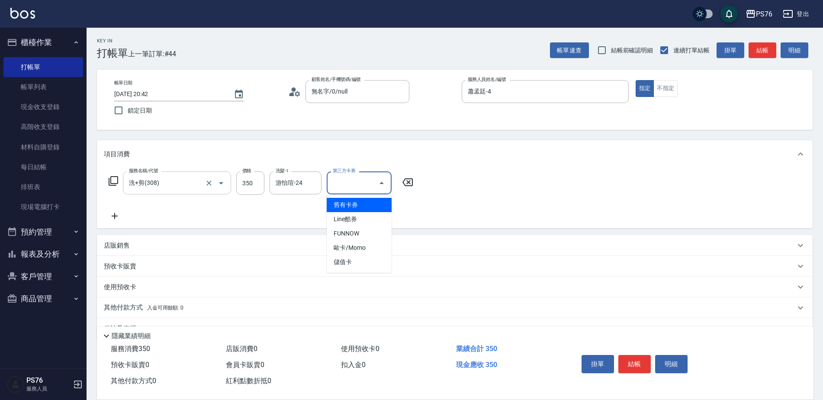
type input "儲值卡"
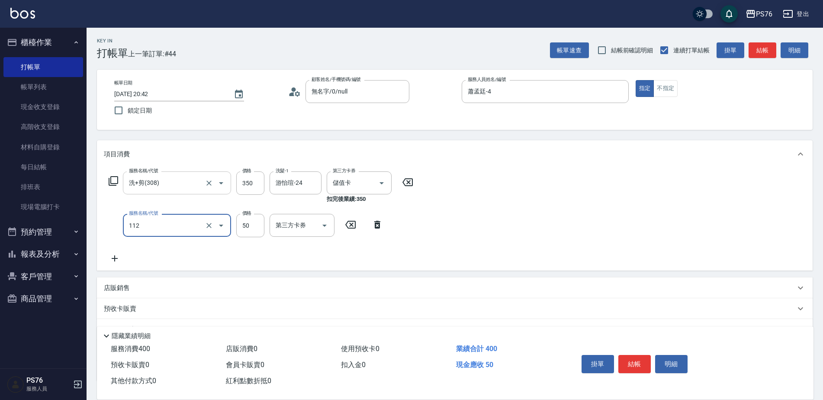
type input "精油50(112)"
type input "游怡瑄-24"
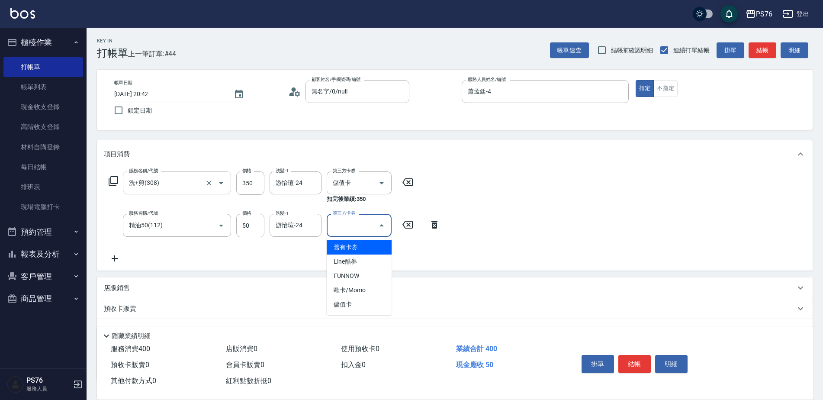
type input "儲值卡"
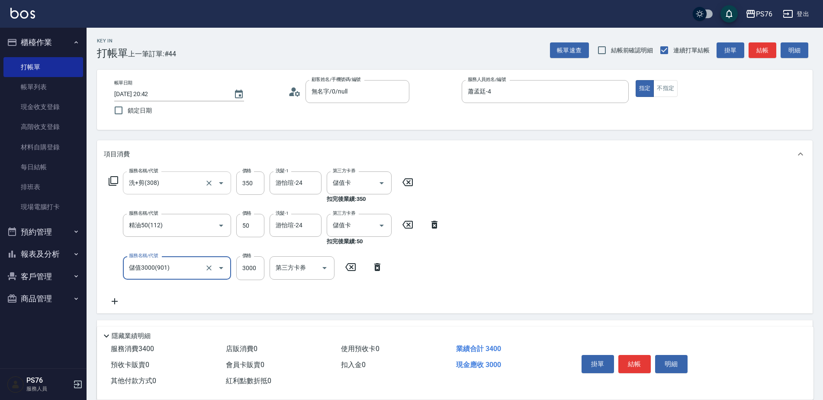
type input "儲值3000(901)"
type input "1000"
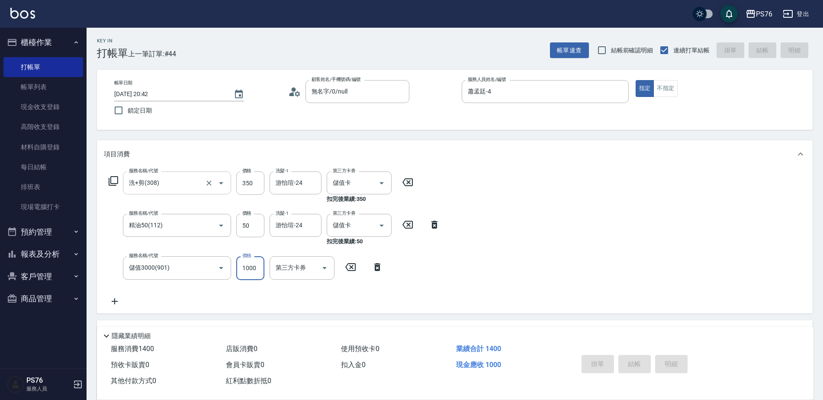
type input "2025/10/04 20:43"
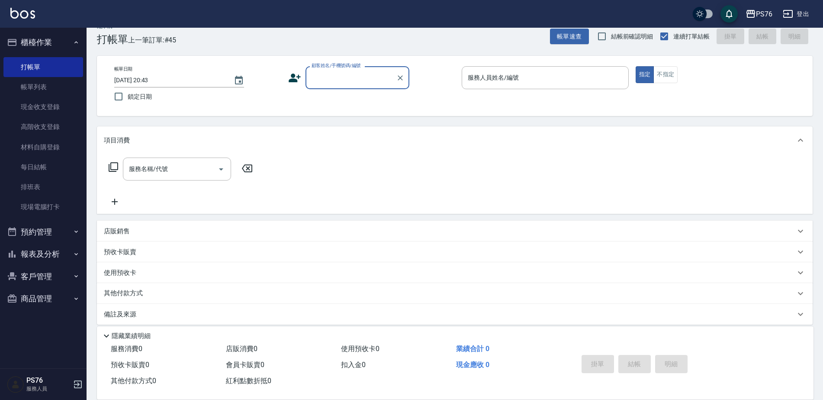
scroll to position [22, 0]
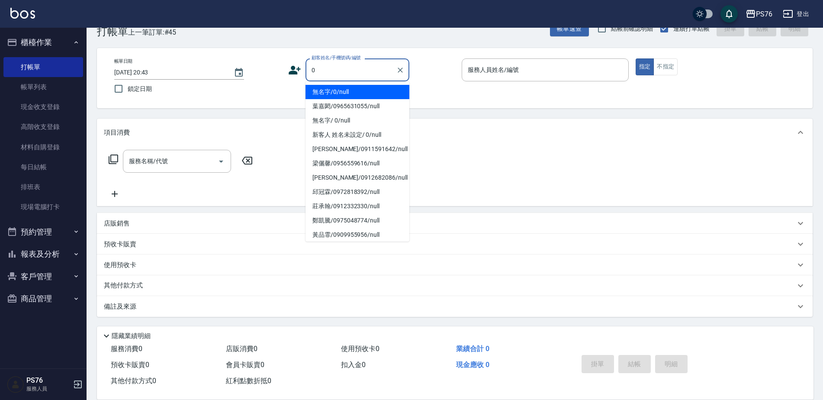
type input "無名字/0/null"
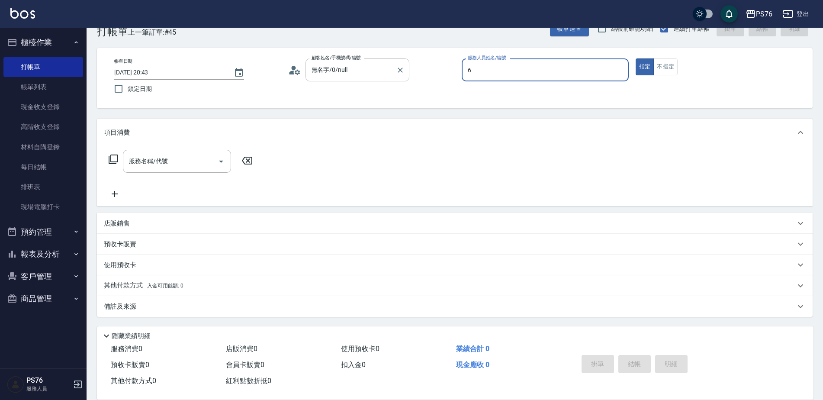
type input "洪彩娟-6"
click at [182, 158] on input "服務名稱/代號" at bounding box center [170, 161] width 87 height 15
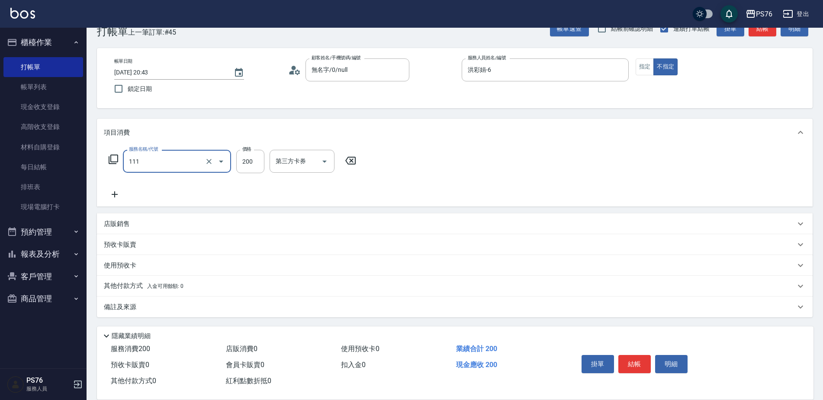
type input "200(111)"
type input "洪彩娟-6"
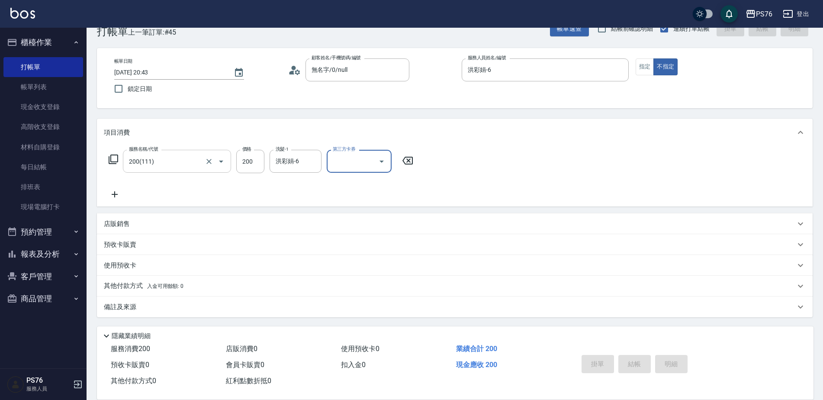
type input "2025/10/04 20:52"
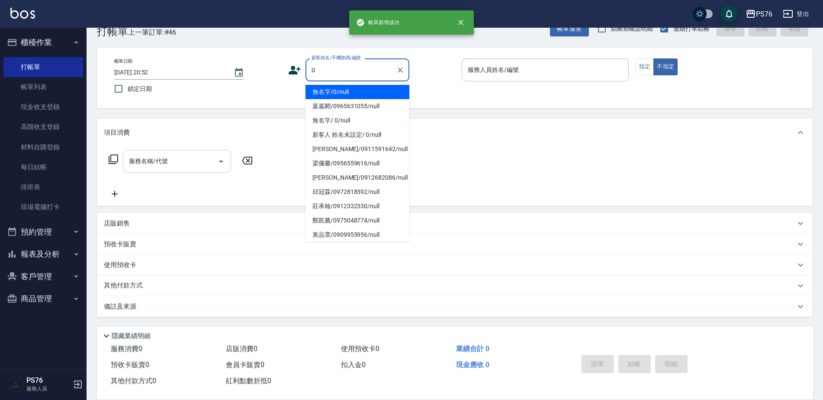
type input "無名字/0/null"
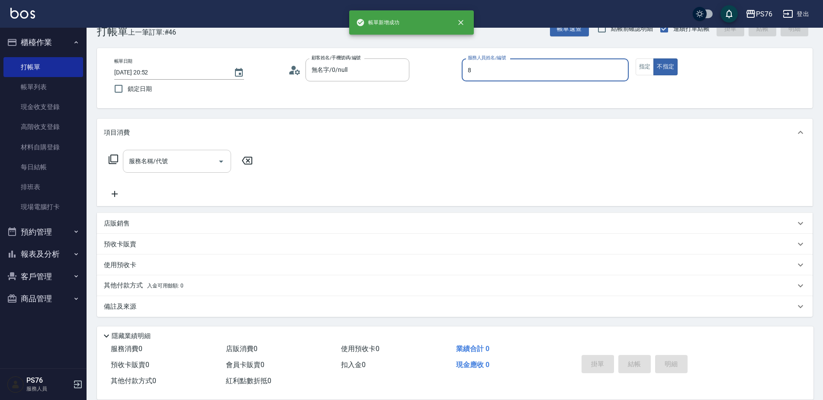
type input "經理-8"
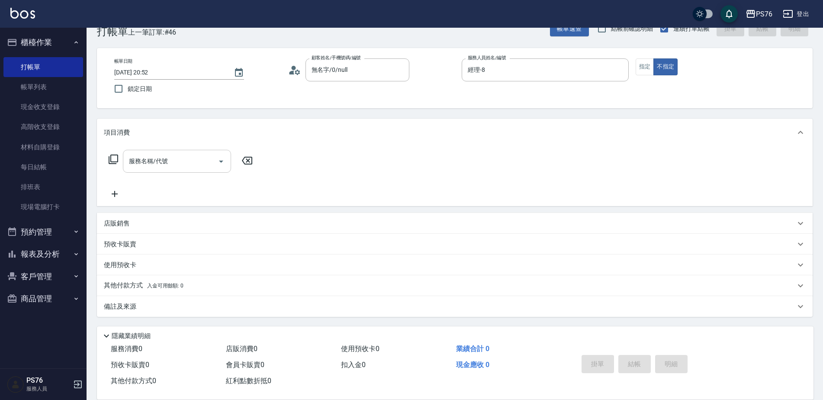
click at [182, 158] on input "服務名稱/代號" at bounding box center [170, 161] width 87 height 15
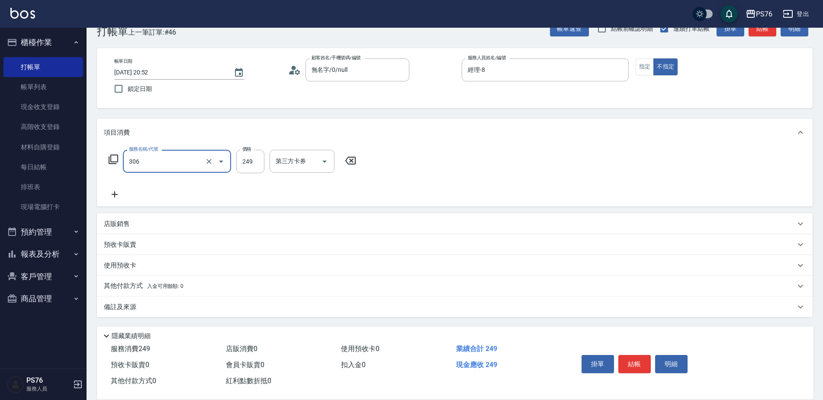
type input "剪髮(306)"
type input "2"
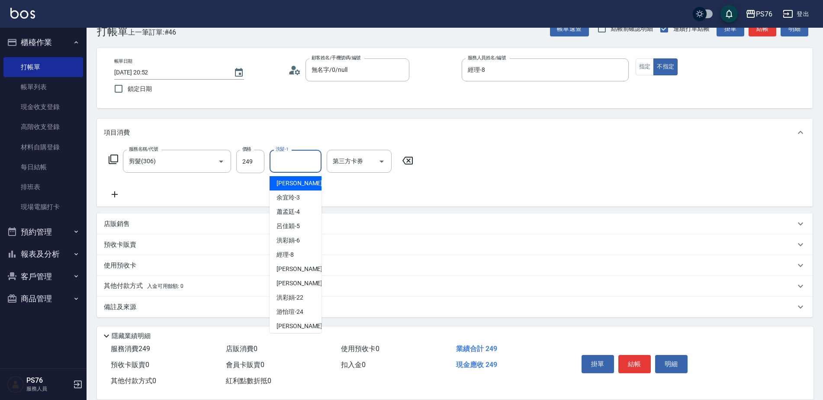
click at [306, 159] on input "洗髮-1" at bounding box center [295, 161] width 44 height 15
type input "游怡瑄-24"
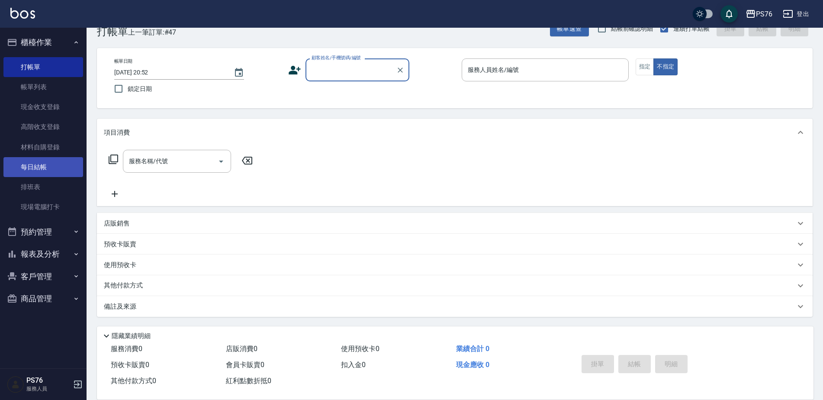
click at [34, 173] on link "每日結帳" at bounding box center [43, 167] width 80 height 20
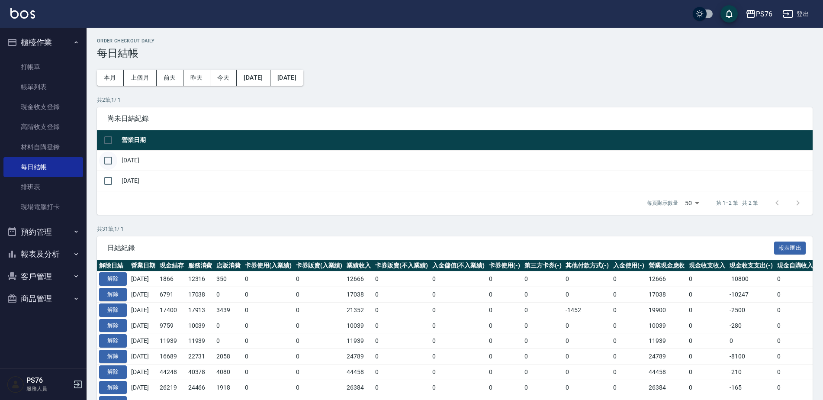
click at [109, 157] on input "checkbox" at bounding box center [108, 160] width 18 height 18
checkbox input "true"
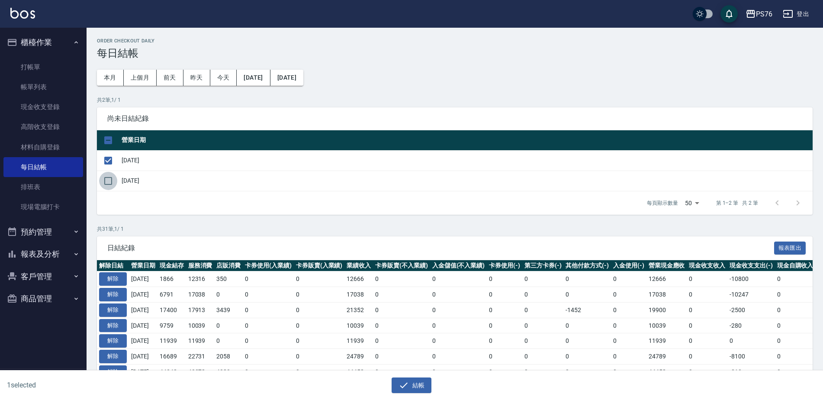
click at [107, 178] on input "checkbox" at bounding box center [108, 181] width 18 height 18
checkbox input "true"
click at [416, 389] on button "結帳" at bounding box center [412, 385] width 40 height 16
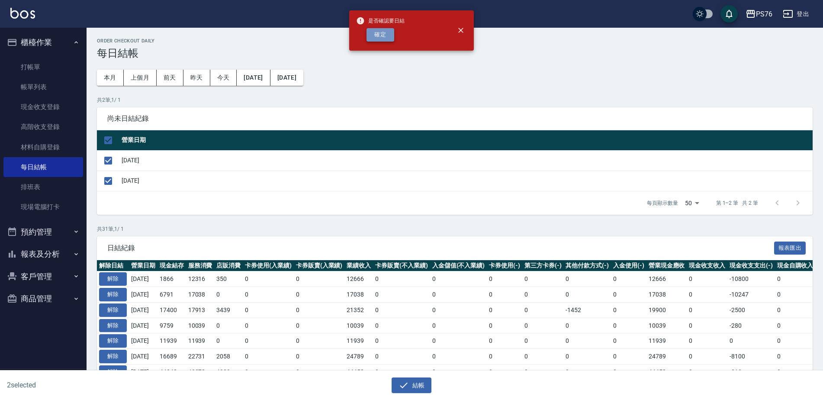
click at [376, 31] on button "確定" at bounding box center [380, 34] width 28 height 13
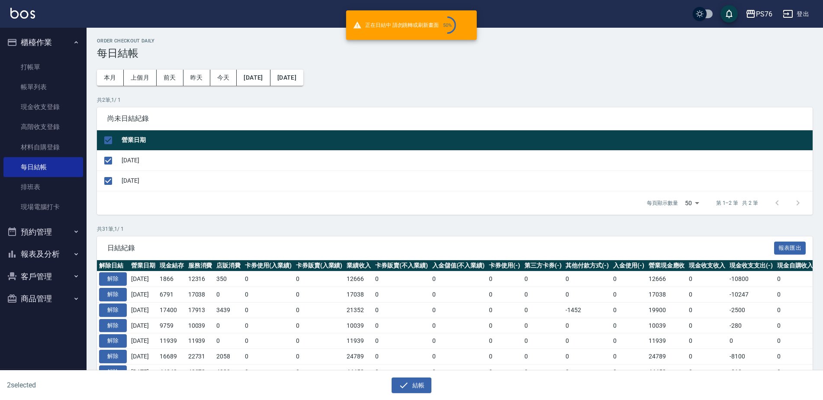
checkbox input "false"
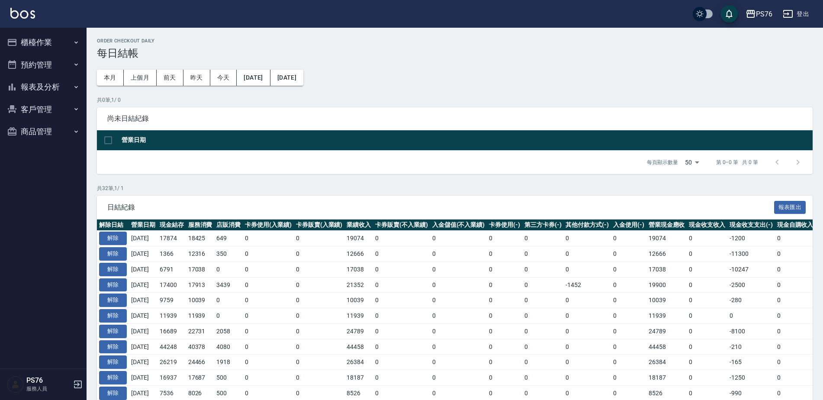
click at [48, 106] on button "客戶管理" at bounding box center [43, 109] width 80 height 22
click at [53, 106] on button "客戶管理" at bounding box center [43, 109] width 80 height 22
click at [59, 88] on button "報表及分析" at bounding box center [43, 87] width 80 height 22
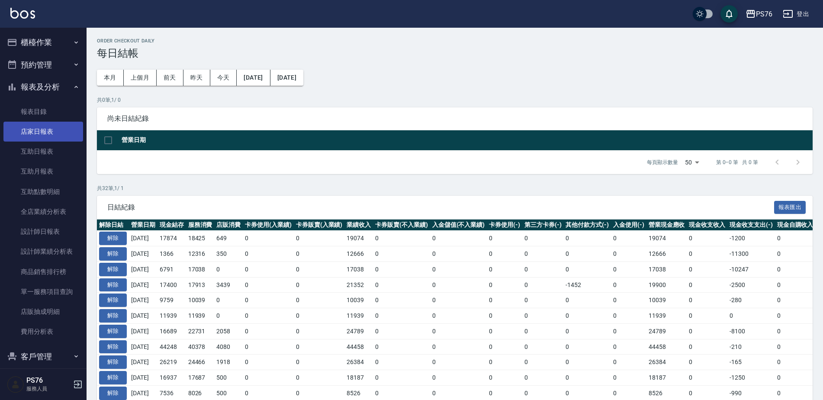
click at [51, 127] on link "店家日報表" at bounding box center [43, 132] width 80 height 20
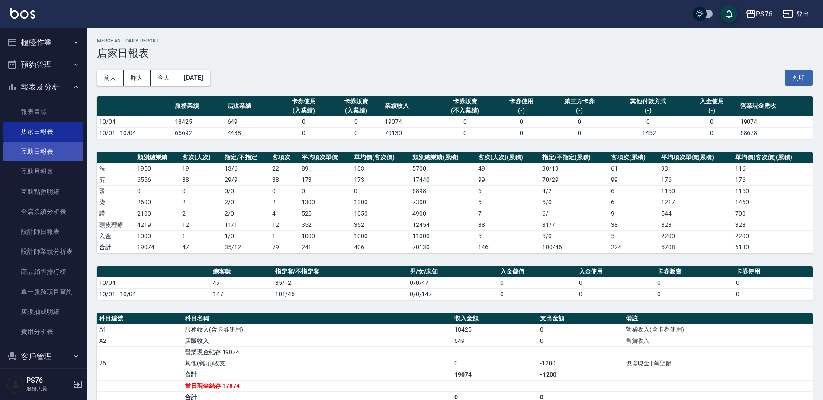
click at [45, 156] on link "互助日報表" at bounding box center [43, 151] width 80 height 20
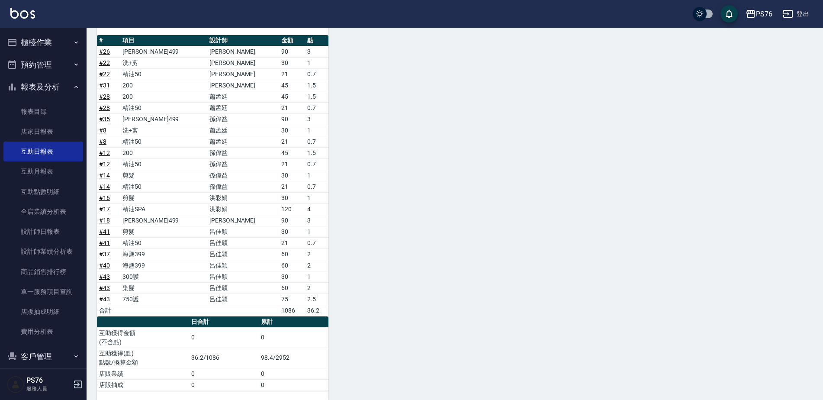
scroll to position [667, 0]
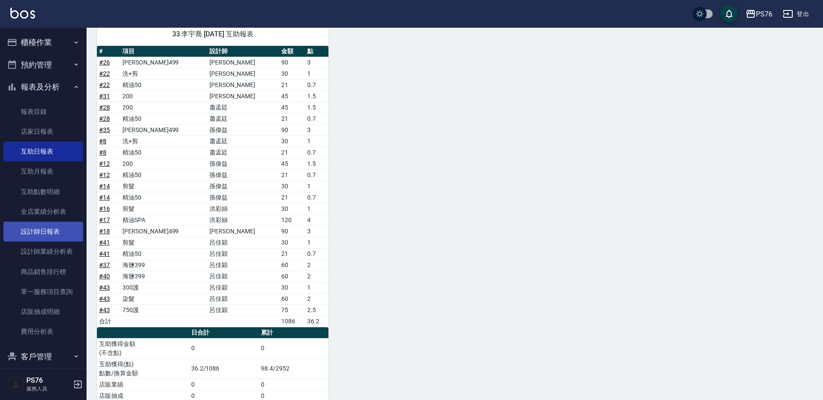
click at [59, 232] on link "設計師日報表" at bounding box center [43, 232] width 80 height 20
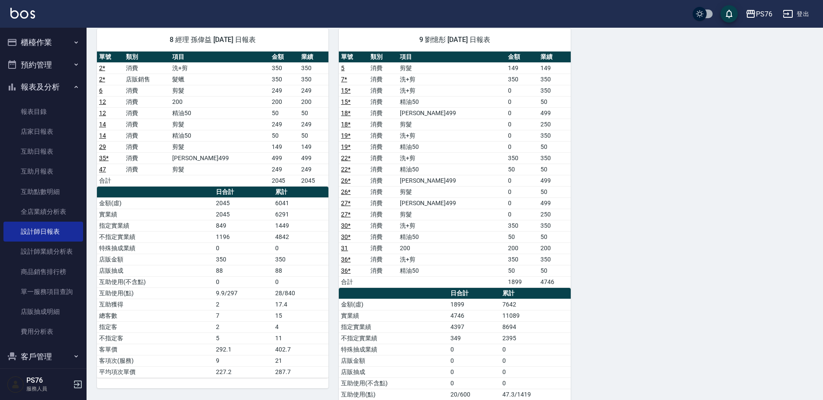
scroll to position [567, 0]
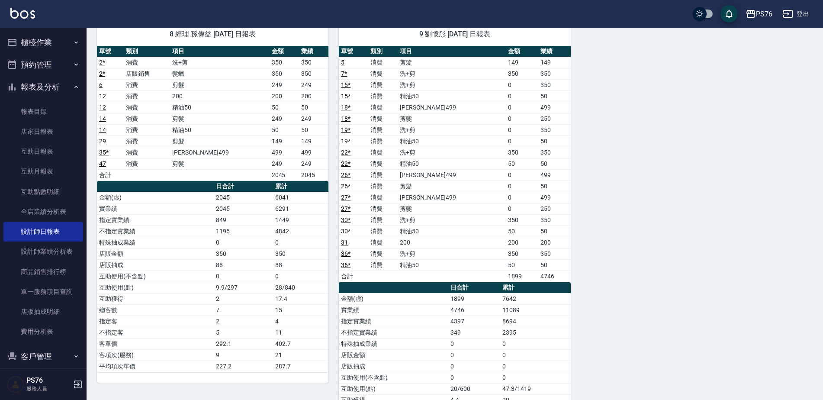
click at [797, 13] on button "登出" at bounding box center [795, 14] width 33 height 16
